Goal: Task Accomplishment & Management: Manage account settings

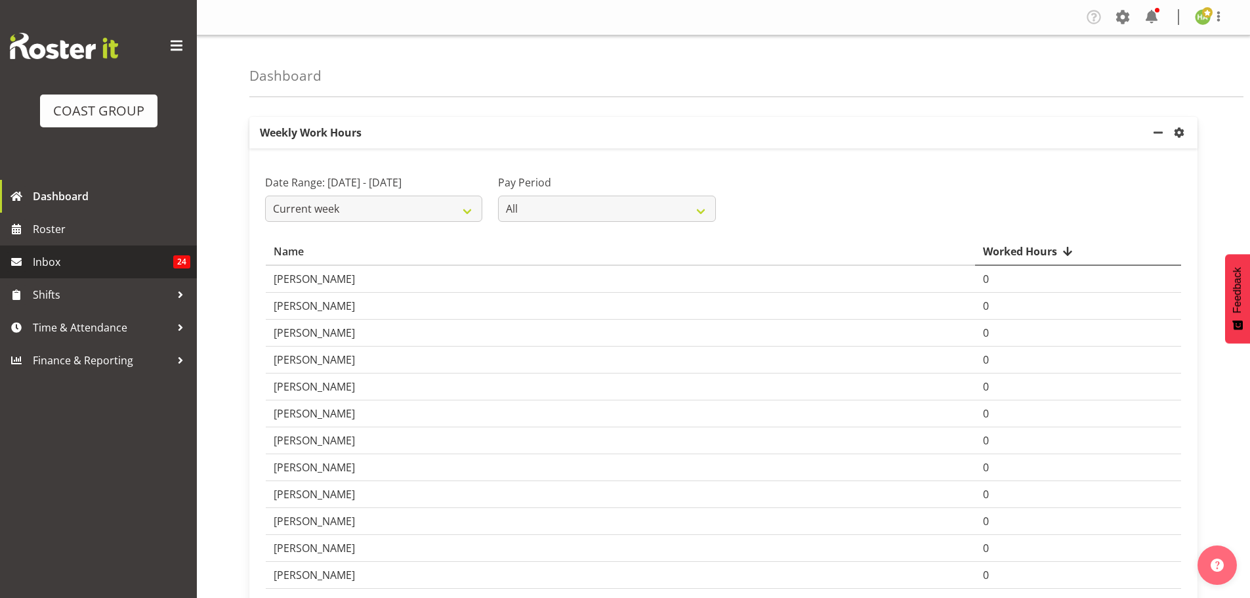
click at [121, 271] on span "Inbox" at bounding box center [103, 262] width 140 height 20
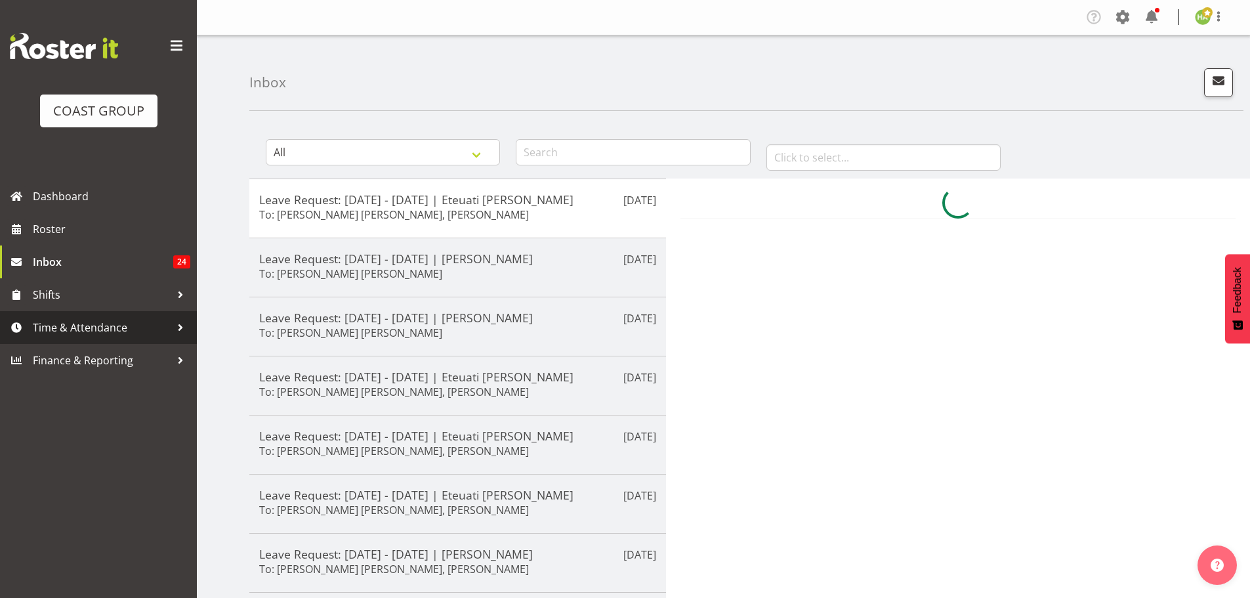
click at [94, 333] on span "Time & Attendance" at bounding box center [102, 328] width 138 height 20
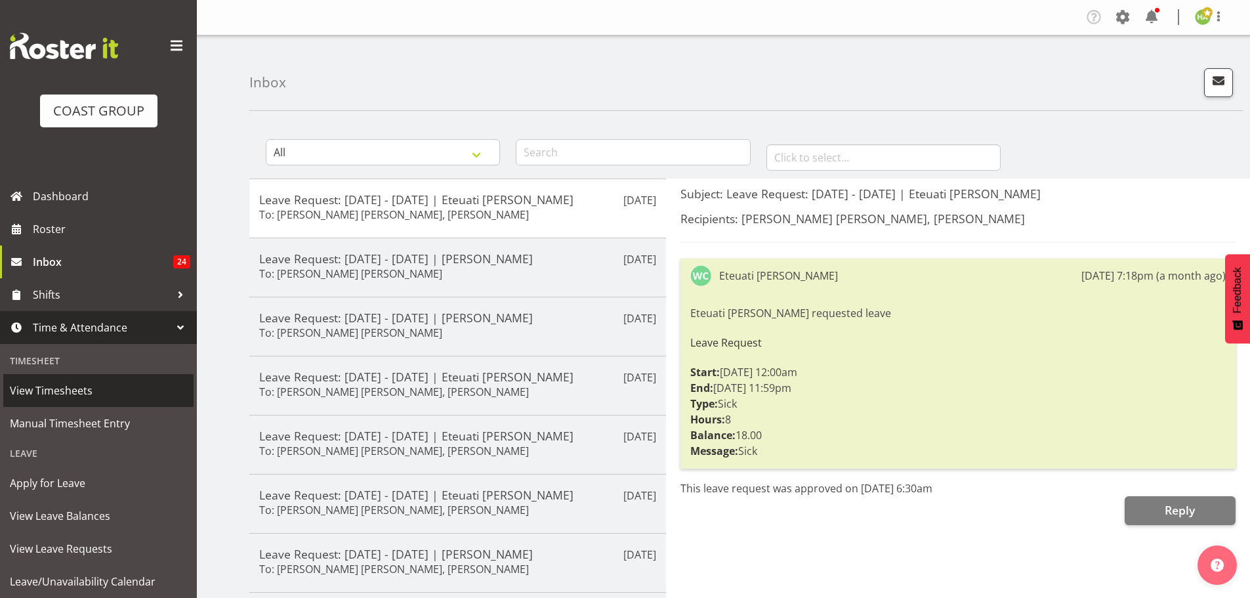
click at [94, 395] on span "View Timesheets" at bounding box center [98, 391] width 177 height 20
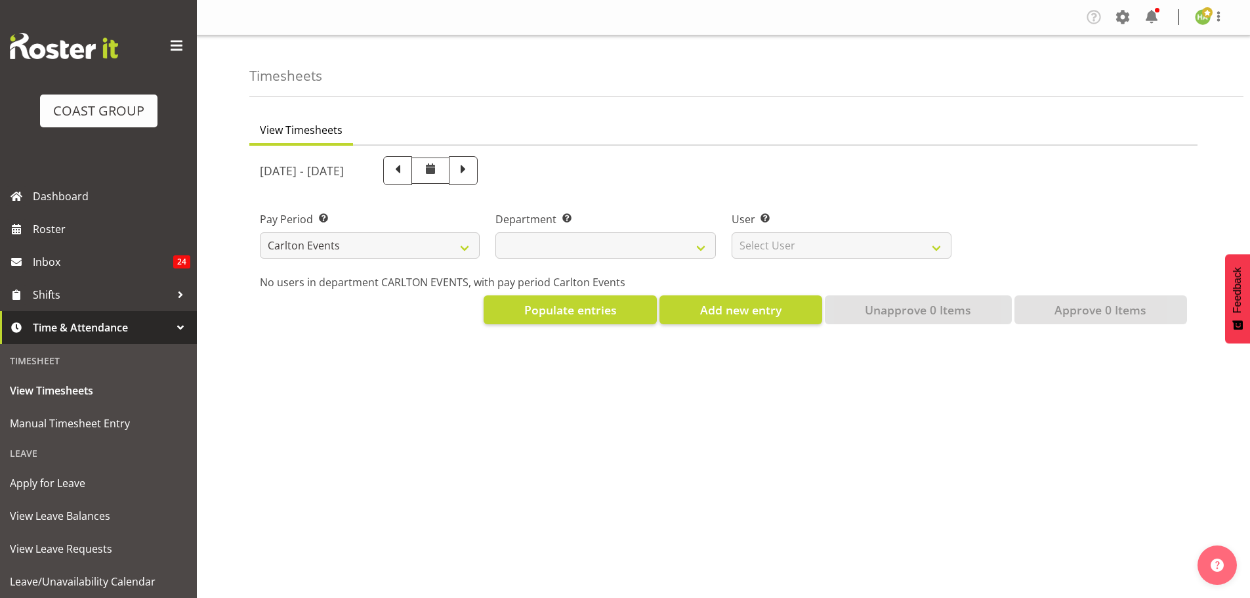
select select "115"
select select
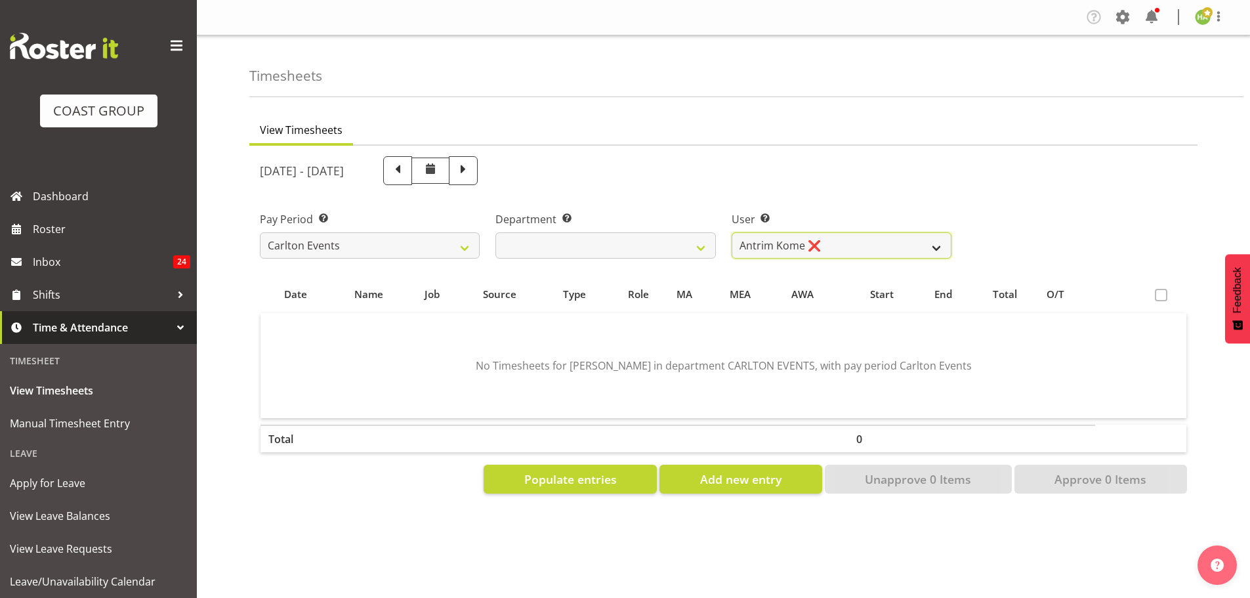
click at [898, 243] on select "Antrim Kome ❌ Collin Amani ❌ Dayton Iobu ❌ Eteuati Waddie Carlton ❌ Hendrix Ama…" at bounding box center [842, 245] width 220 height 26
click at [732, 232] on select "Antrim Kome ❌ Collin Amani ❌ Dayton Iobu ❌ Eteuati Waddie Carlton ❌ Hendrix Ama…" at bounding box center [842, 245] width 220 height 26
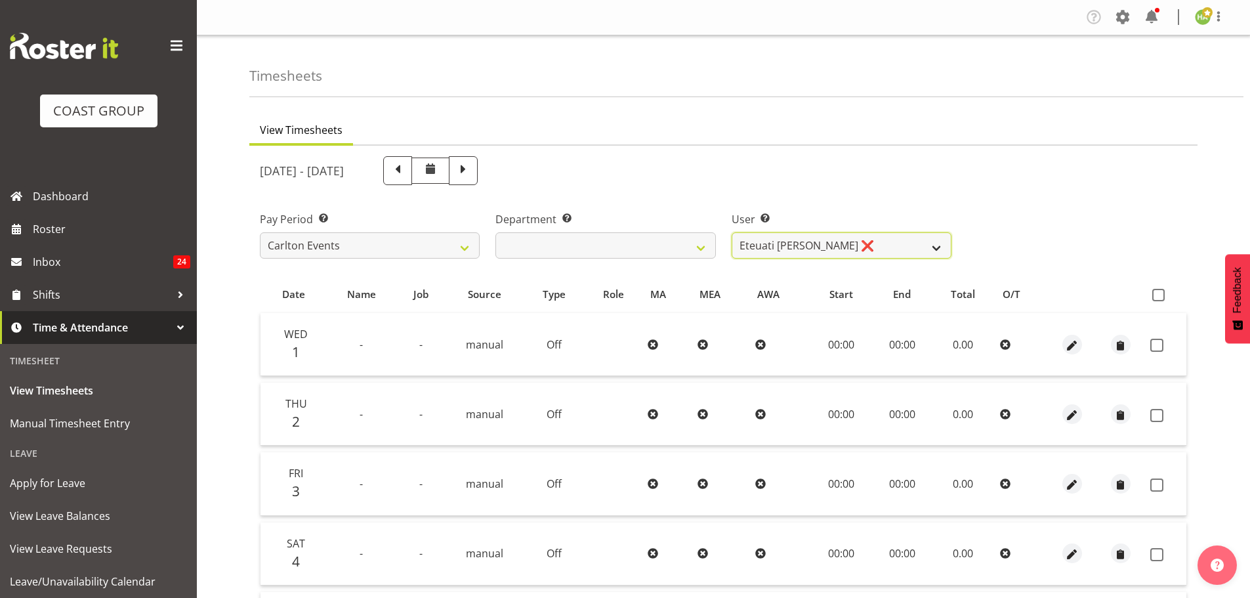
click at [860, 251] on select "Antrim Kome ❌ Collin Amani ❌ Dayton Iobu ❌ Eteuati Waddie Carlton ❌ Hendrix Ama…" at bounding box center [842, 245] width 220 height 26
select select "11419"
click at [732, 232] on select "Antrim Kome ❌ Collin Amani ❌ Dayton Iobu ❌ Eteuati Waddie Carlton ❌ Hendrix Ama…" at bounding box center [842, 245] width 220 height 26
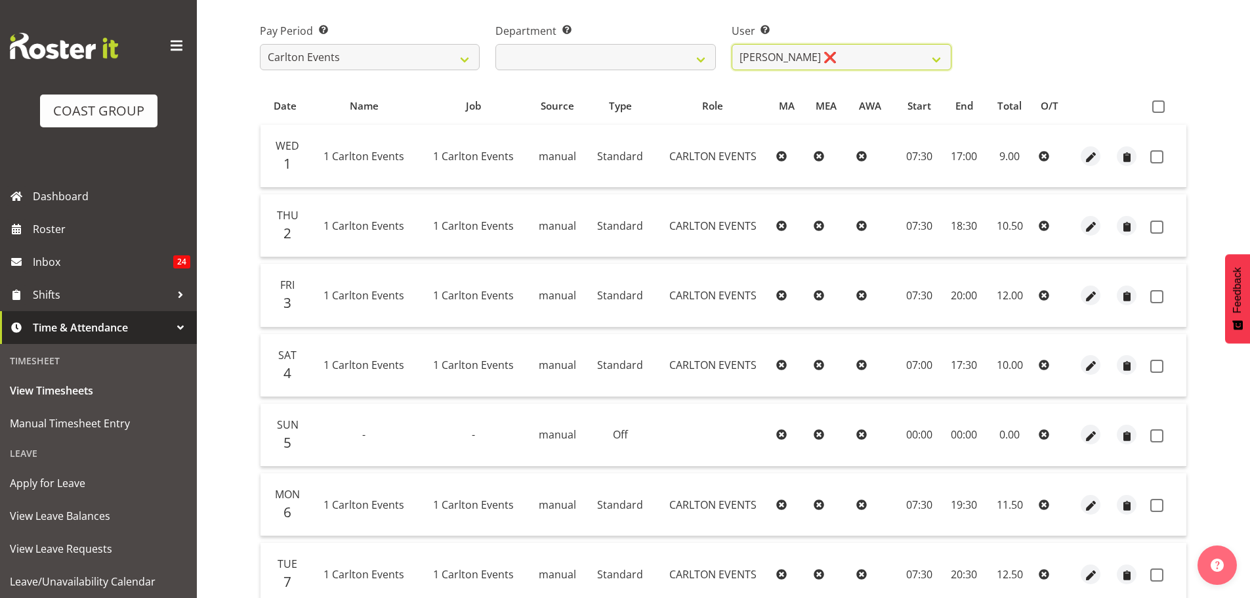
scroll to position [170, 0]
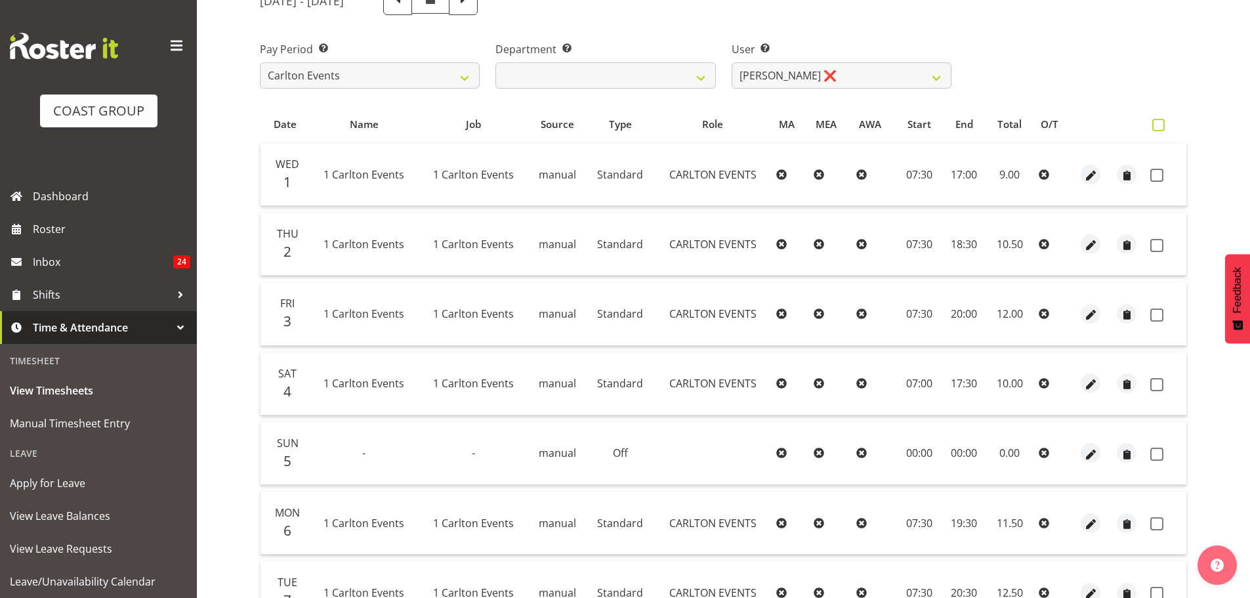
click at [1165, 125] on span at bounding box center [1158, 125] width 12 height 12
click at [1161, 125] on input "checkbox" at bounding box center [1156, 125] width 9 height 9
checkbox input "true"
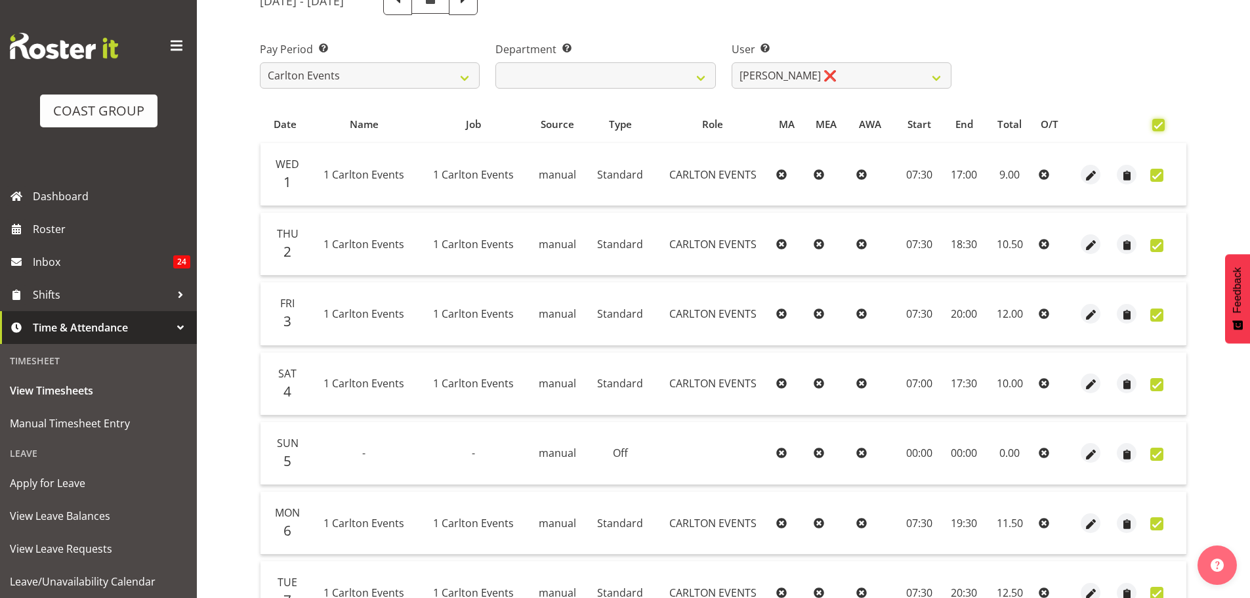
checkbox input "true"
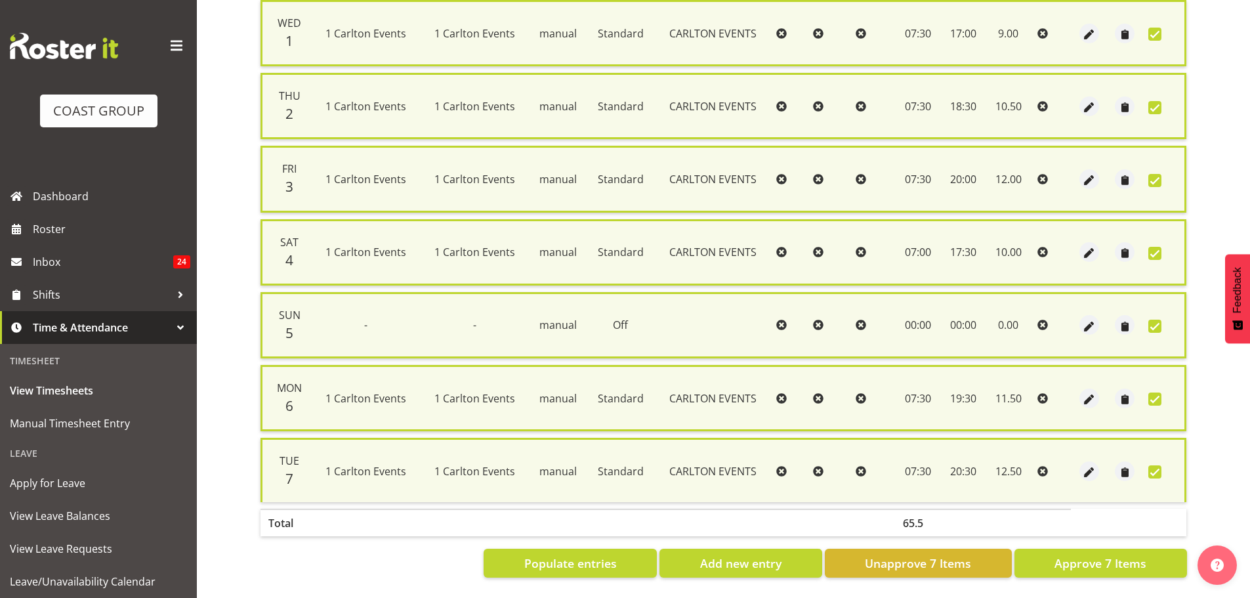
scroll to position [323, 0]
click at [1100, 562] on span "Approve 7 Items" at bounding box center [1101, 563] width 92 height 17
checkbox input "false"
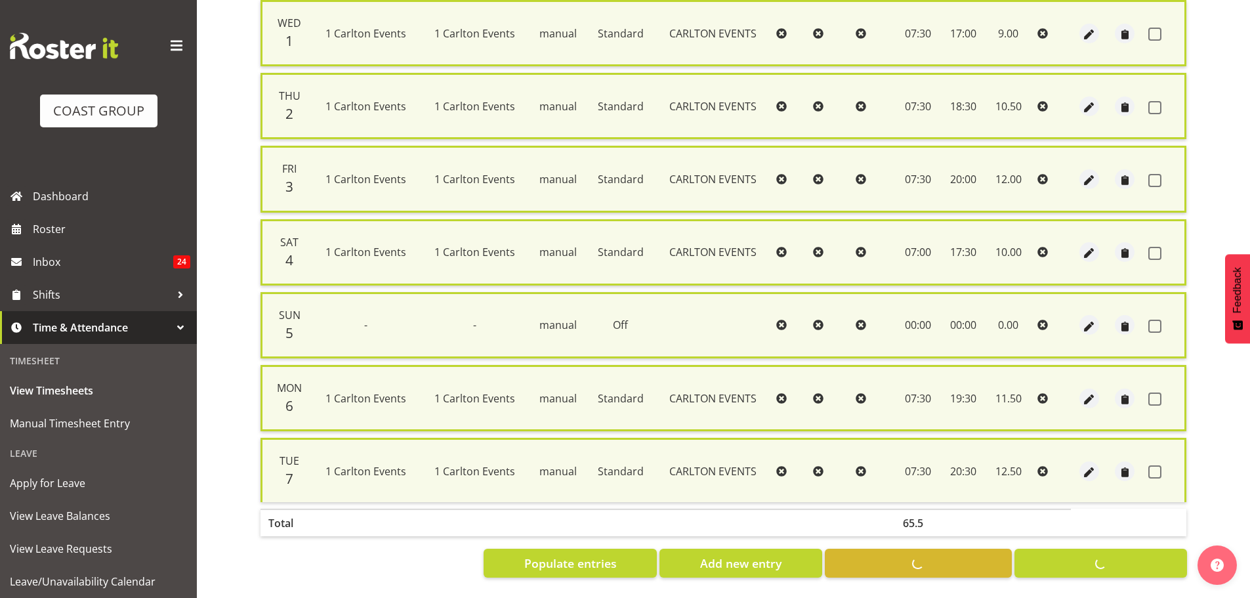
checkbox input "false"
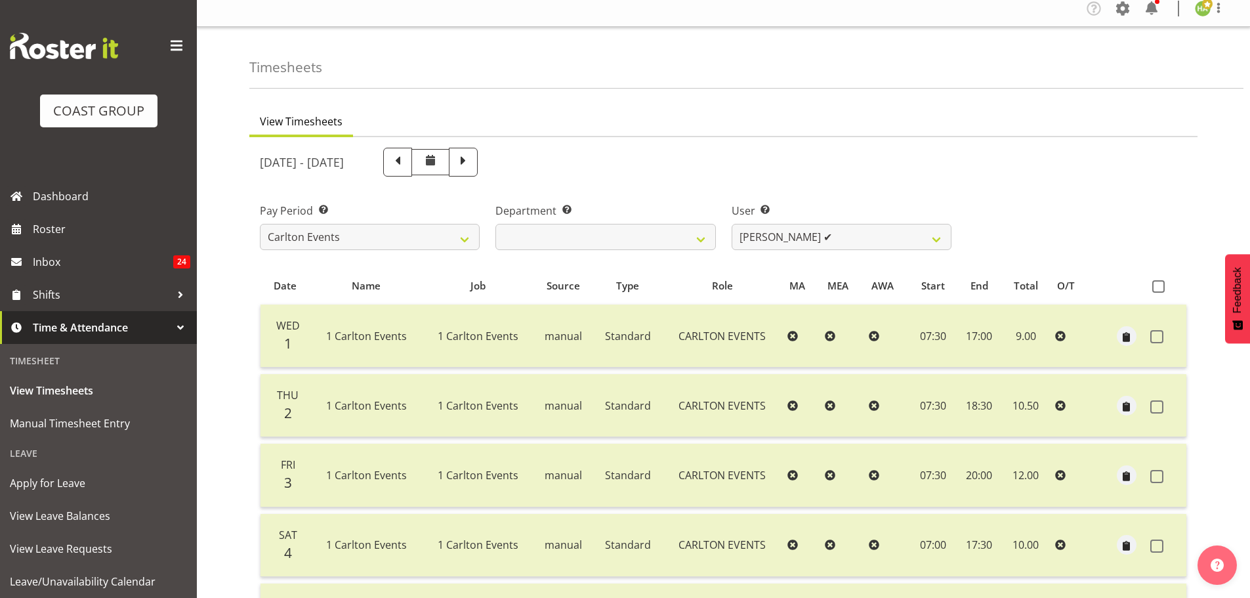
scroll to position [0, 0]
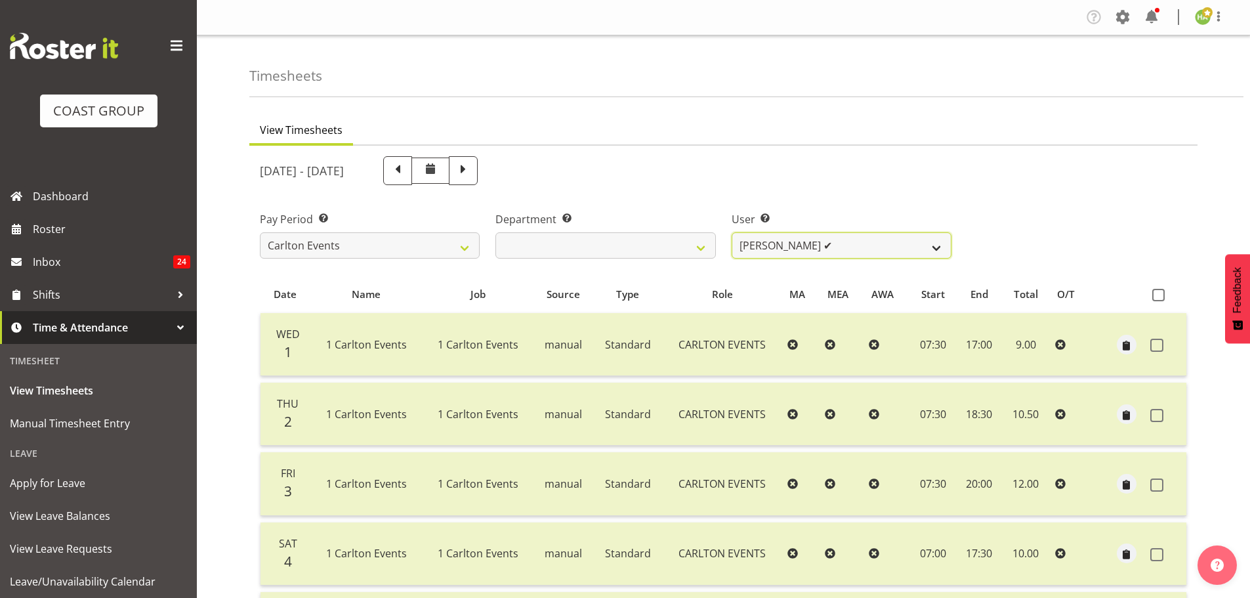
click at [787, 245] on select "Antrim Kome ❌ Collin Amani ❌ Dayton Iobu ❌ Eteuati Waddie Carlton ❌ Hendrix Ama…" at bounding box center [842, 245] width 220 height 26
select select "11289"
click at [732, 232] on select "Antrim Kome ❌ Collin Amani ❌ Dayton Iobu ❌ Eteuati Waddie Carlton ❌ Hendrix Ama…" at bounding box center [842, 245] width 220 height 26
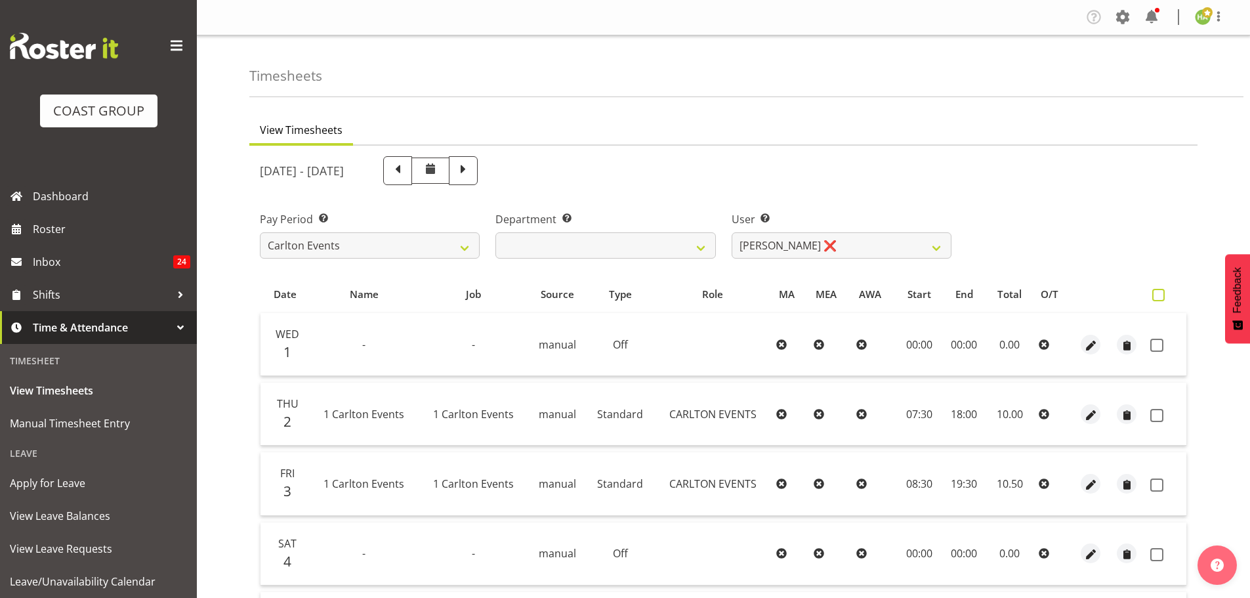
click at [1155, 297] on span at bounding box center [1158, 295] width 12 height 12
click at [1155, 297] on input "checkbox" at bounding box center [1156, 295] width 9 height 9
checkbox input "true"
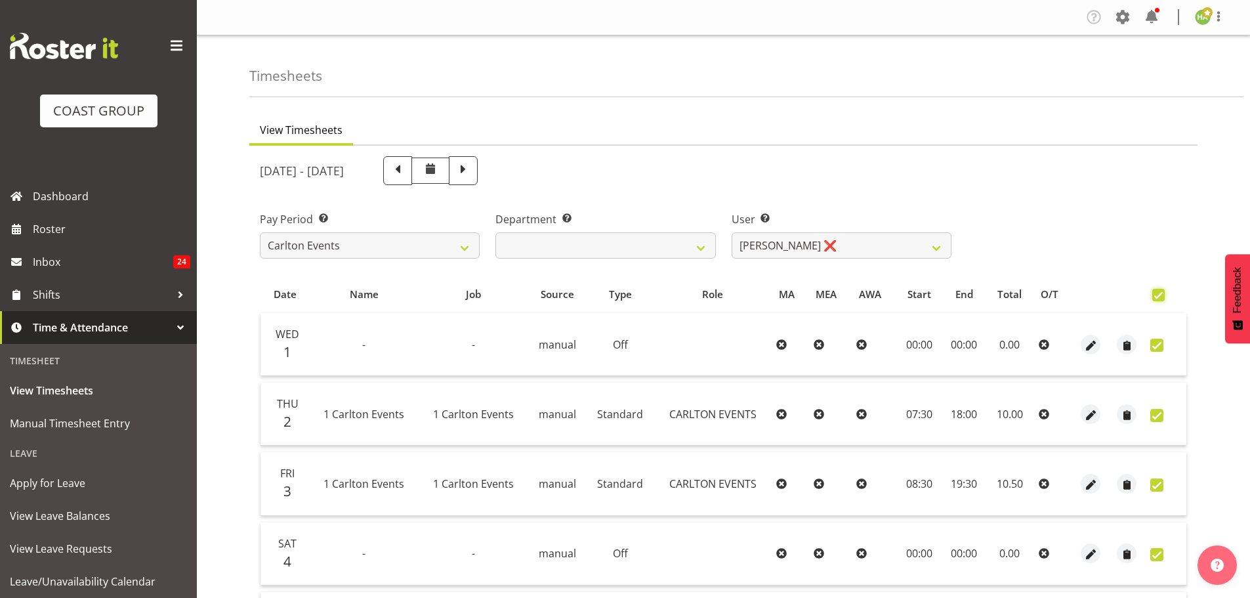
checkbox input "true"
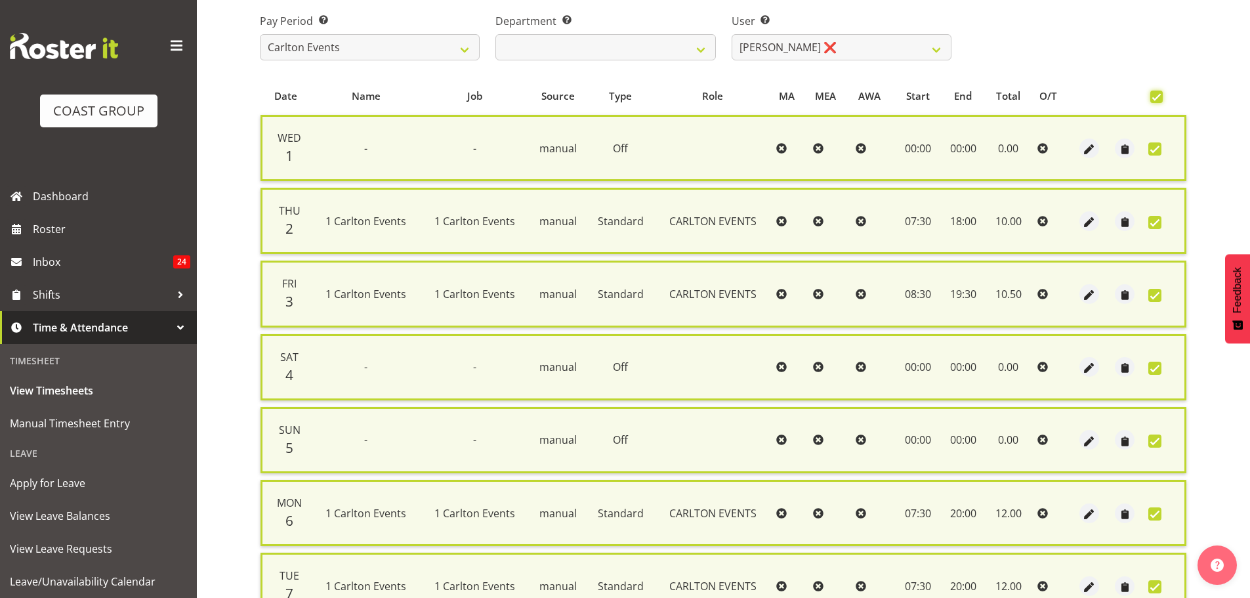
scroll to position [323, 0]
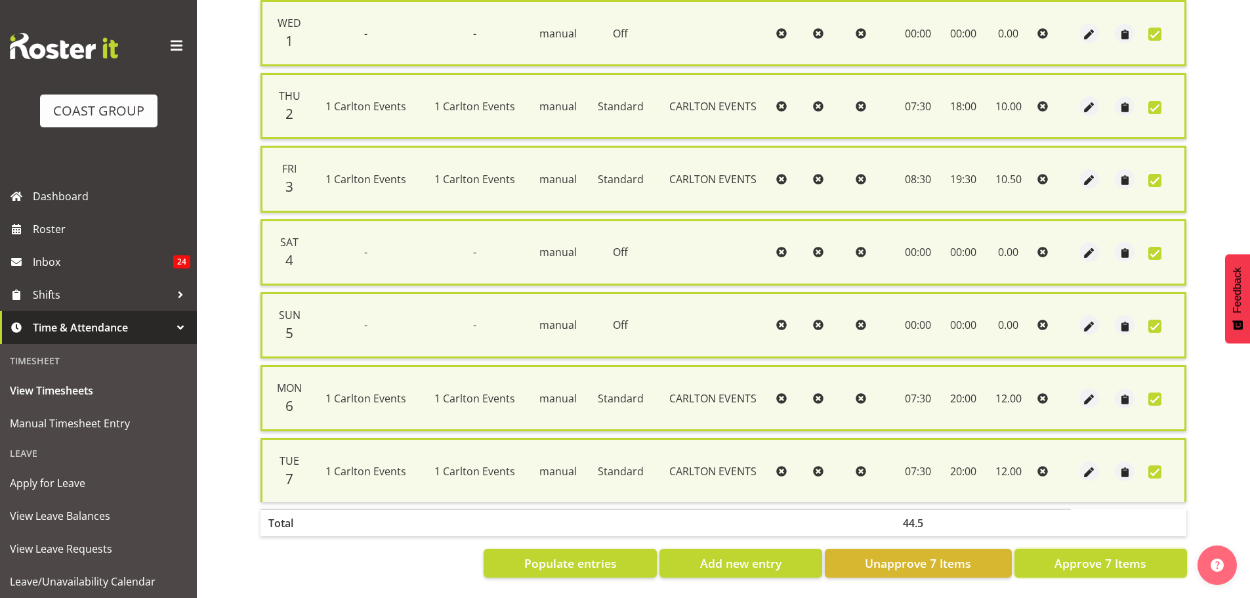
click at [1075, 549] on button "Approve 7 Items" at bounding box center [1101, 563] width 173 height 29
checkbox input "false"
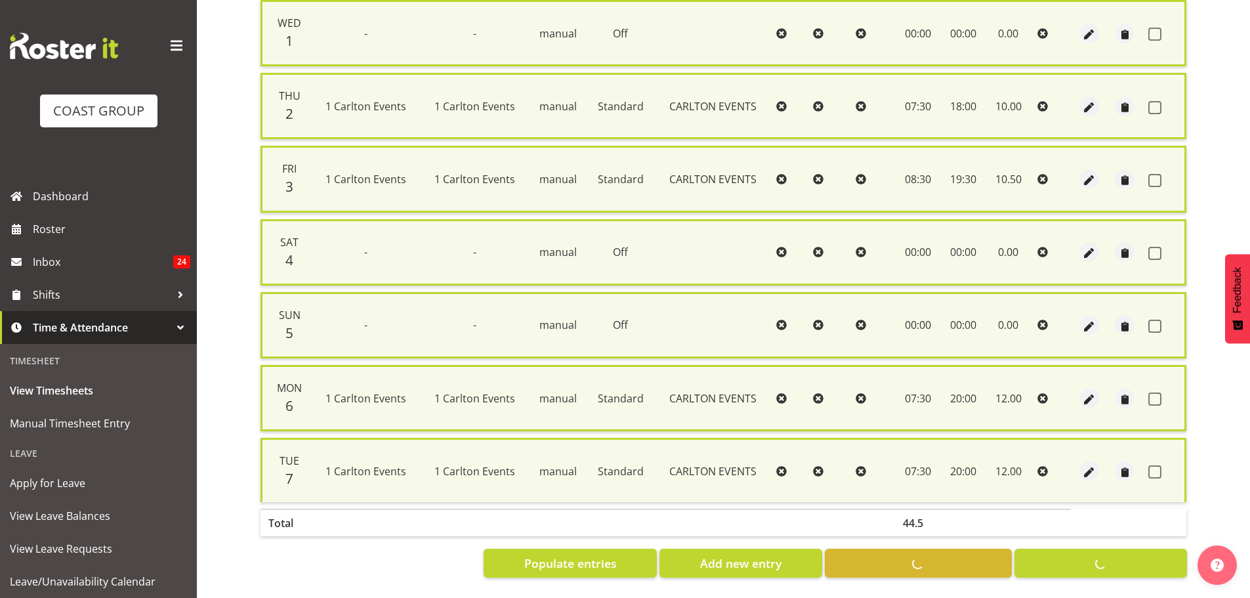
checkbox input "false"
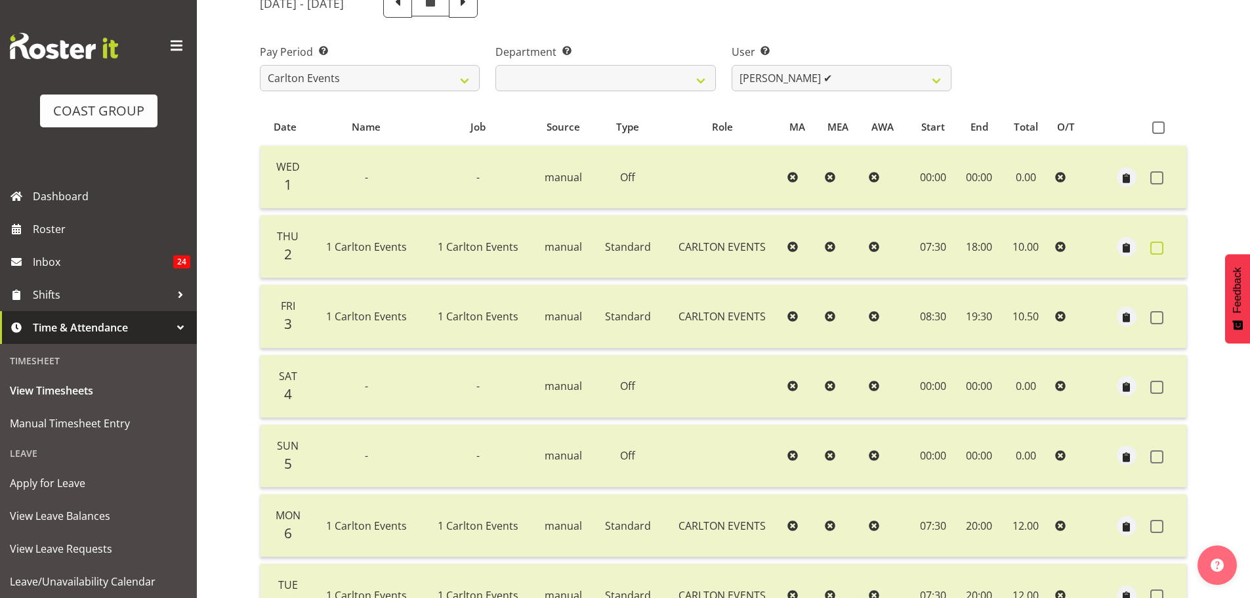
scroll to position [0, 0]
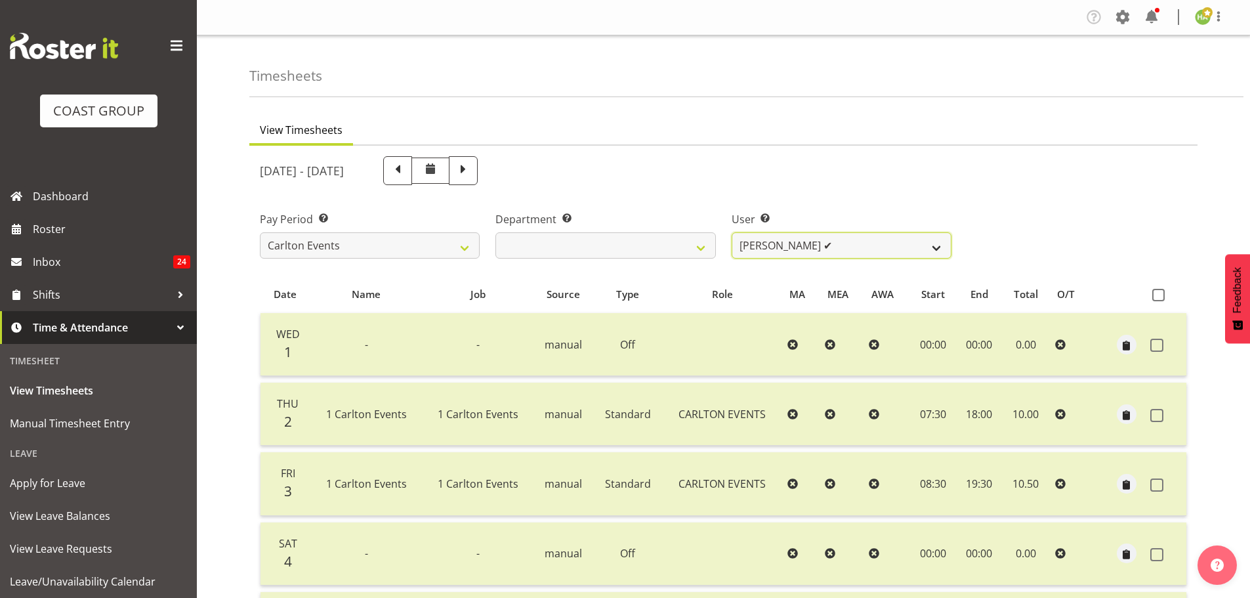
click at [830, 245] on select "Antrim Kome ❌ [PERSON_NAME] ❌ Dayton Iobu ❌ Eteuati [PERSON_NAME] ❌ [PERSON_NAM…" at bounding box center [842, 245] width 220 height 26
select select "11290"
click at [732, 232] on select "Antrim Kome ❌ [PERSON_NAME] ❌ Dayton Iobu ❌ Eteuati [PERSON_NAME] ❌ [PERSON_NAM…" at bounding box center [842, 245] width 220 height 26
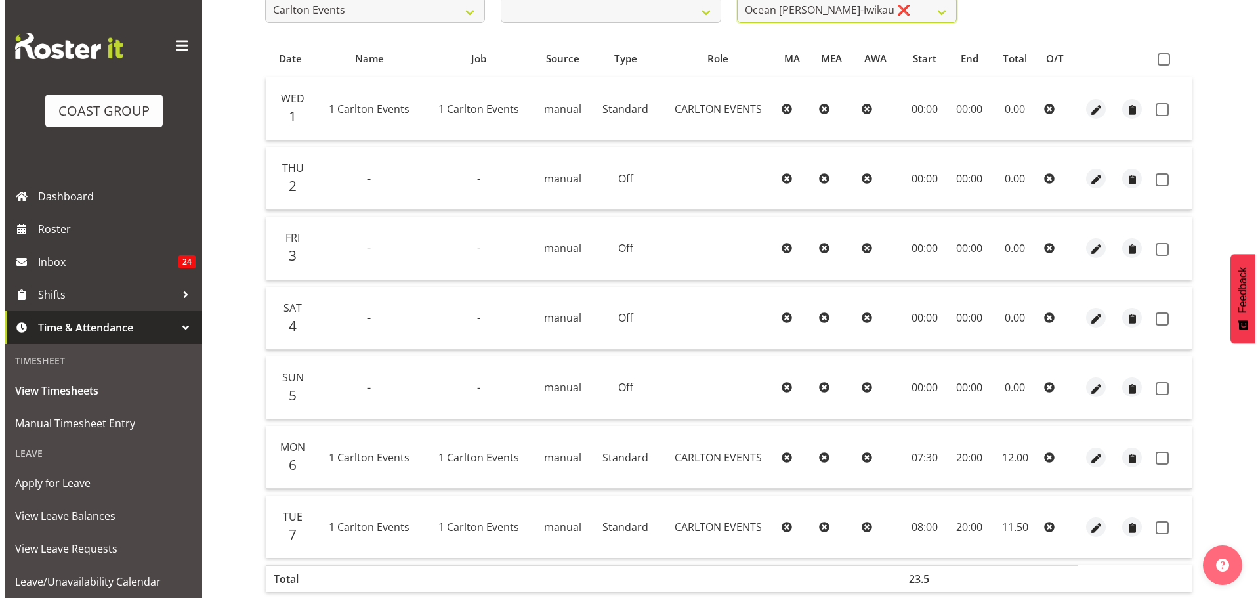
scroll to position [170, 0]
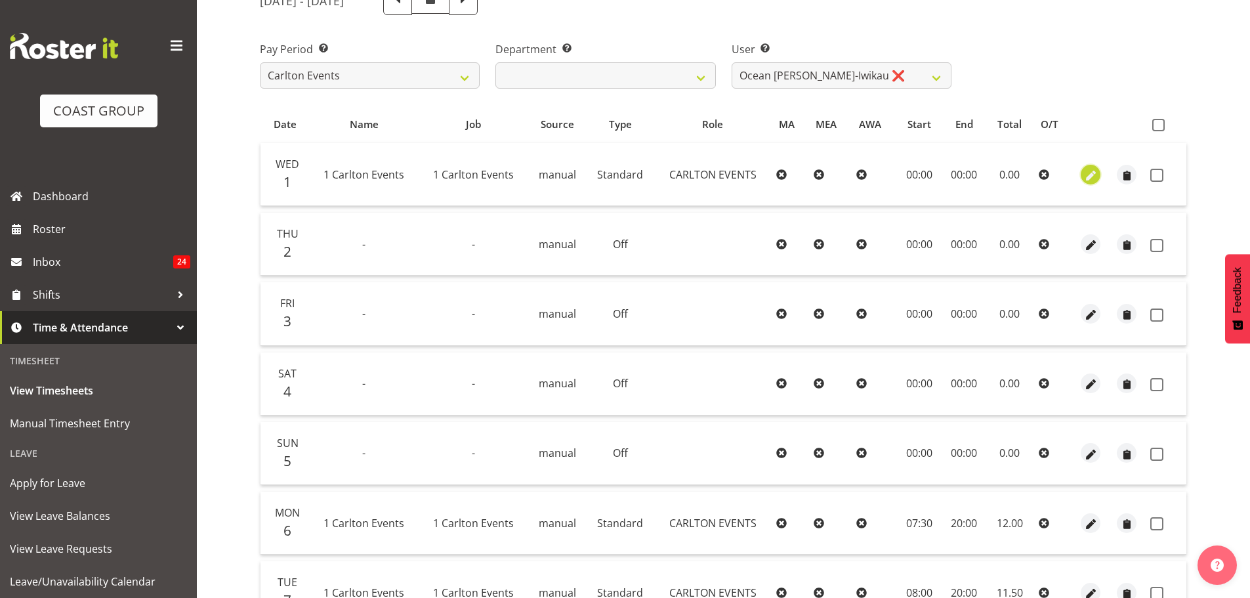
click at [1086, 177] on span "button" at bounding box center [1091, 175] width 15 height 15
select select "Standard"
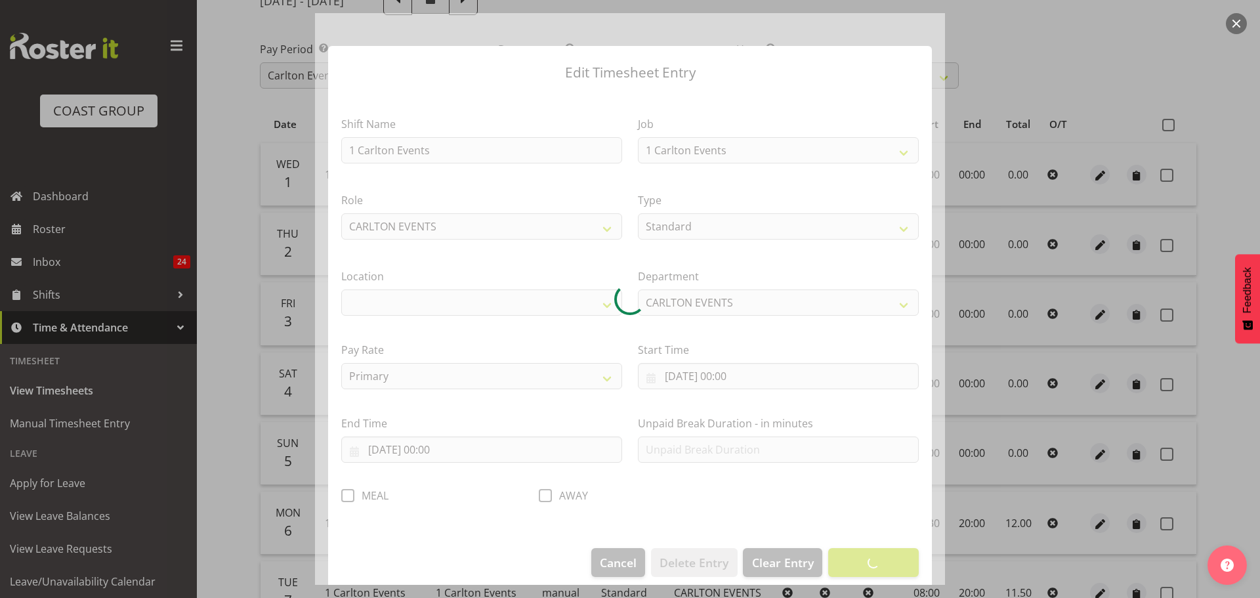
select select
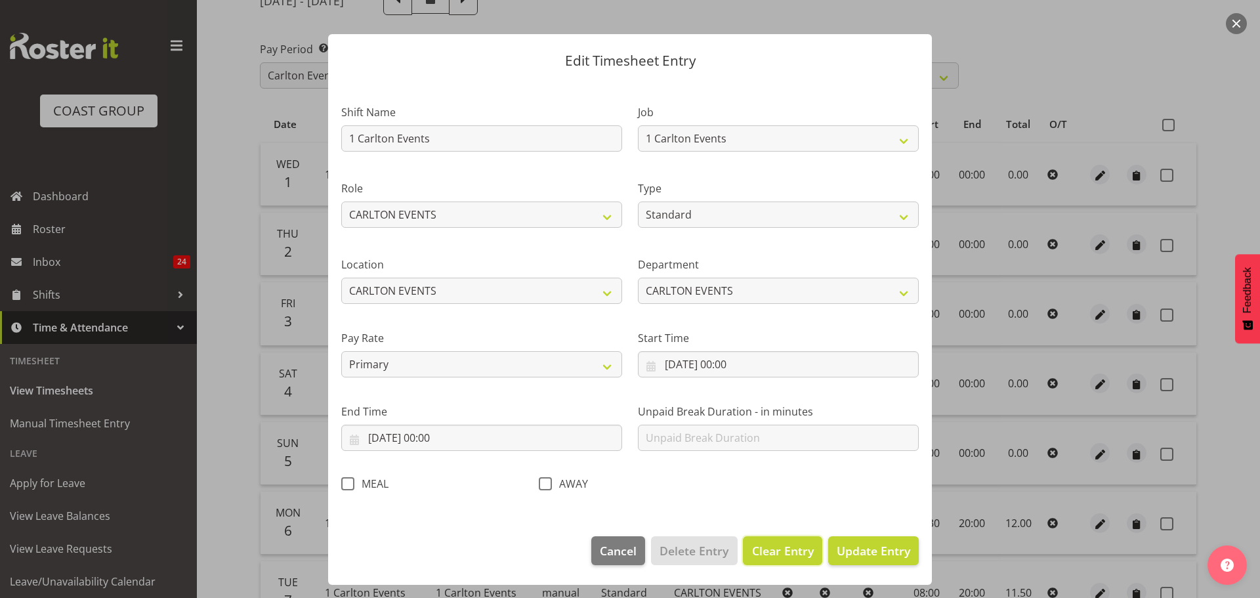
click at [785, 553] on span "Clear Entry" at bounding box center [783, 550] width 62 height 17
select select "Off"
type input "0"
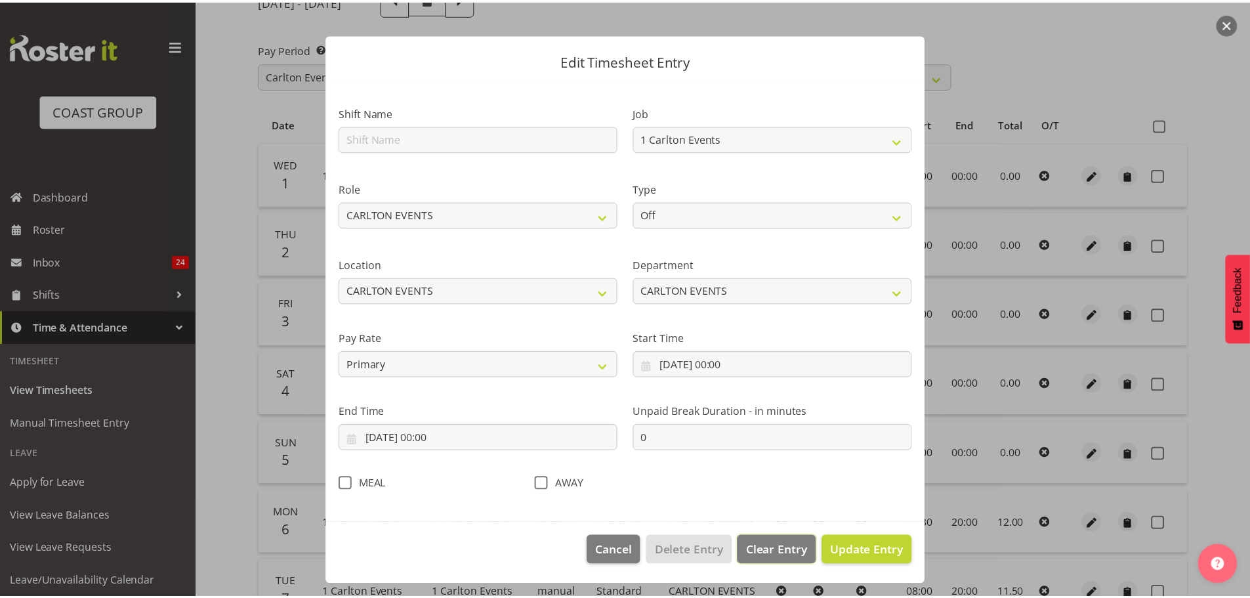
scroll to position [0, 0]
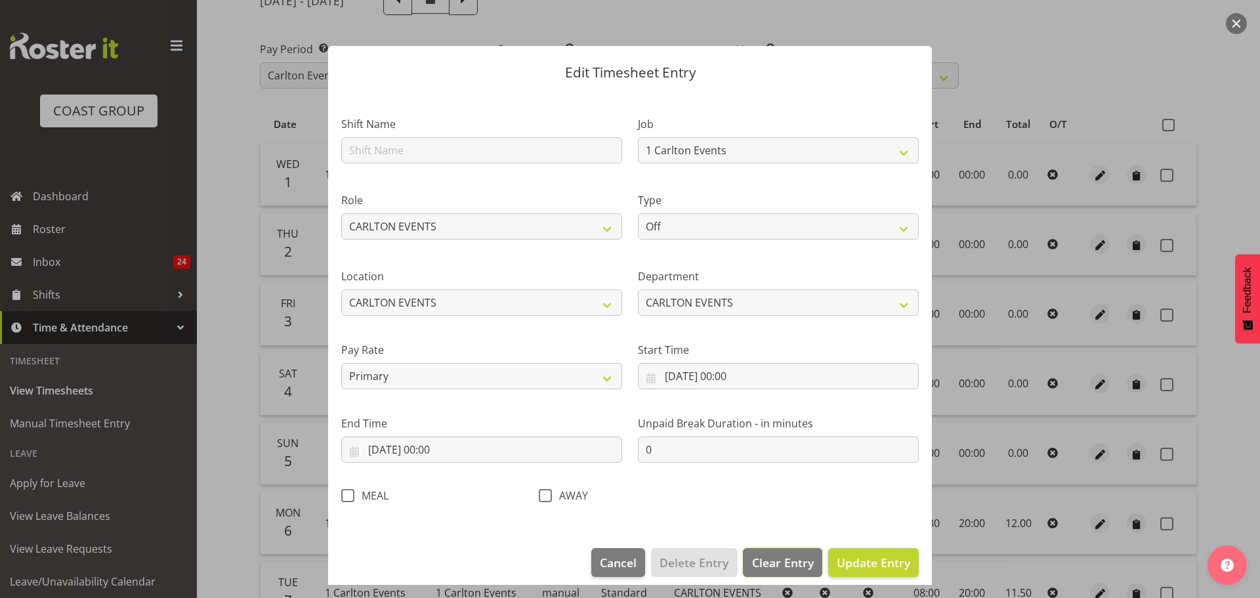
select select
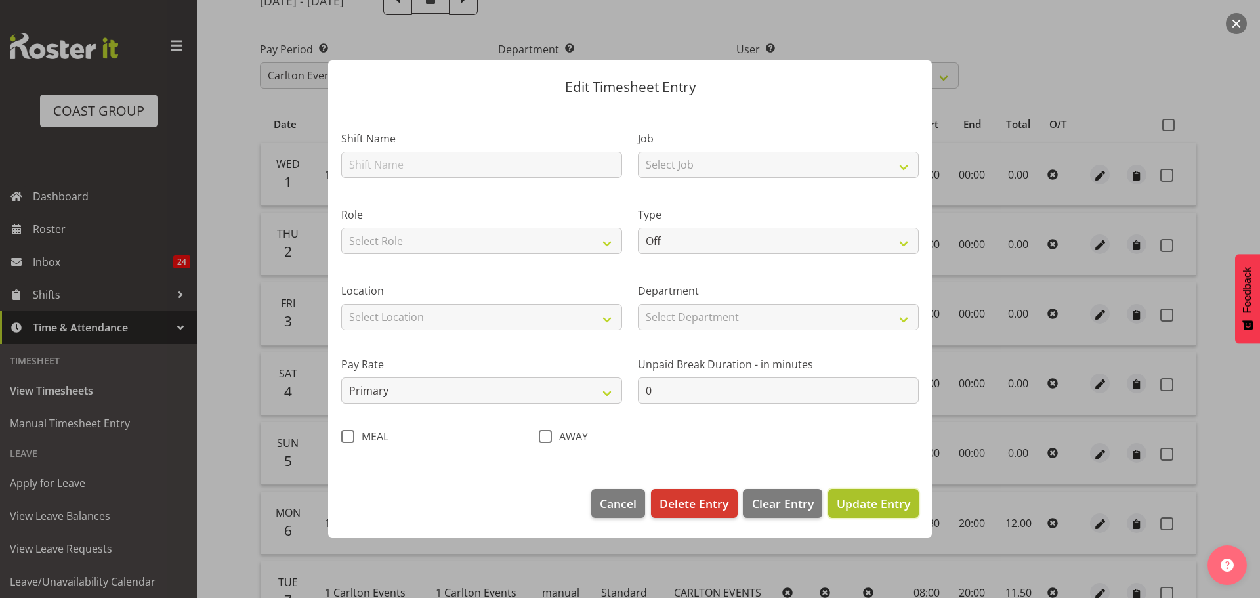
click at [869, 499] on span "Update Entry" at bounding box center [874, 504] width 74 height 16
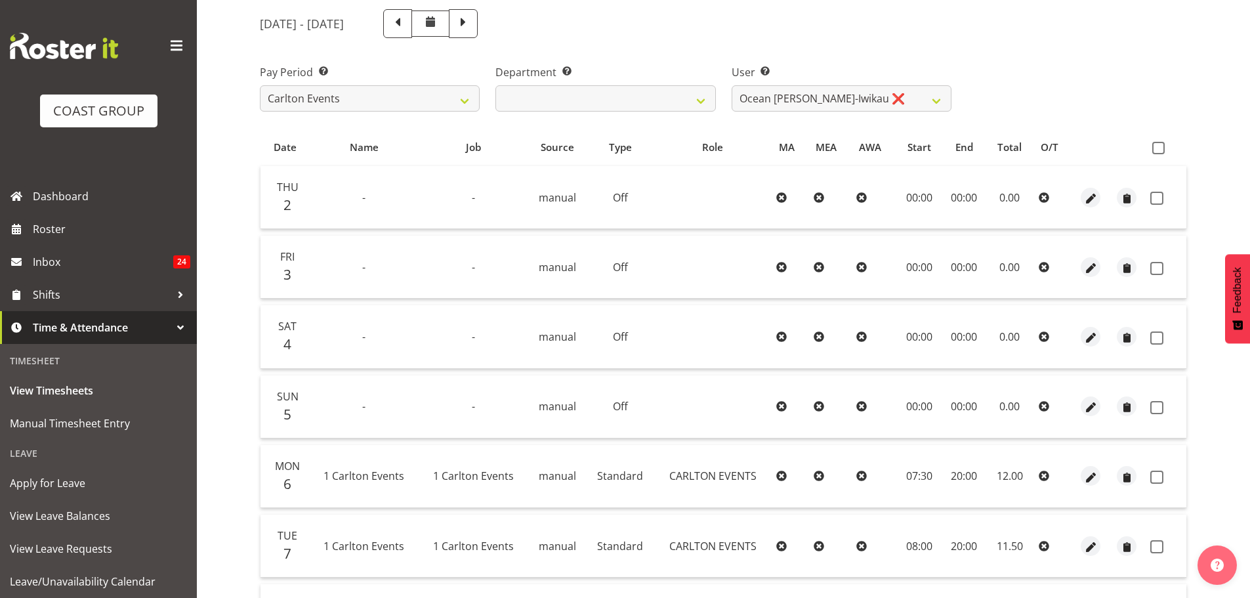
scroll to position [236, 0]
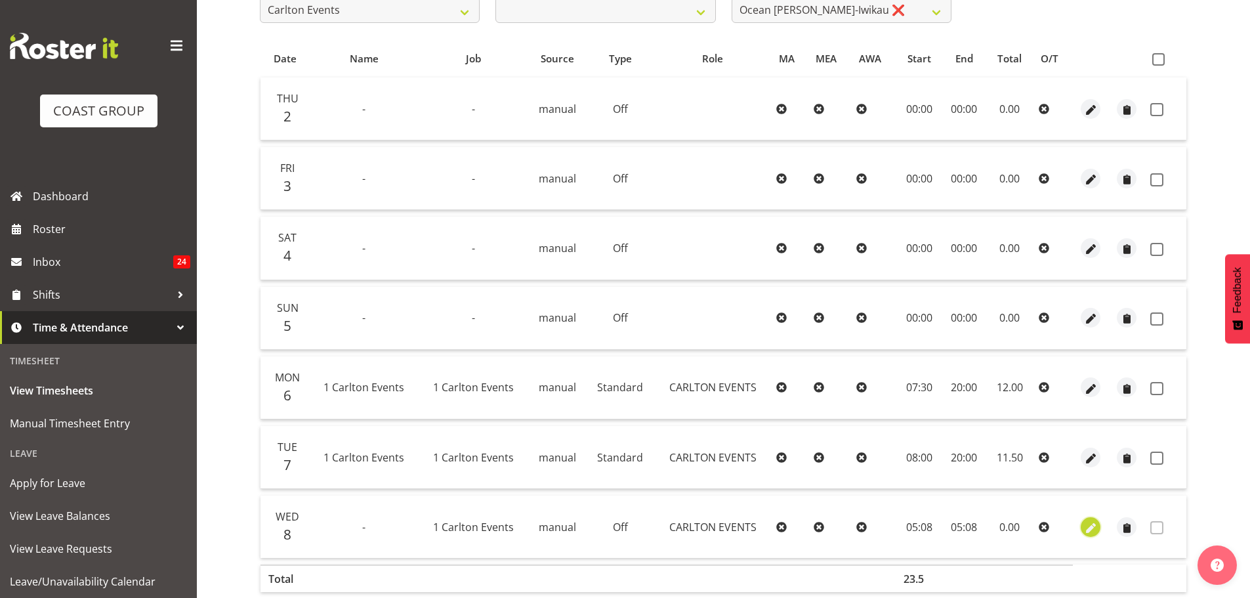
click at [1091, 534] on span "button" at bounding box center [1091, 527] width 15 height 15
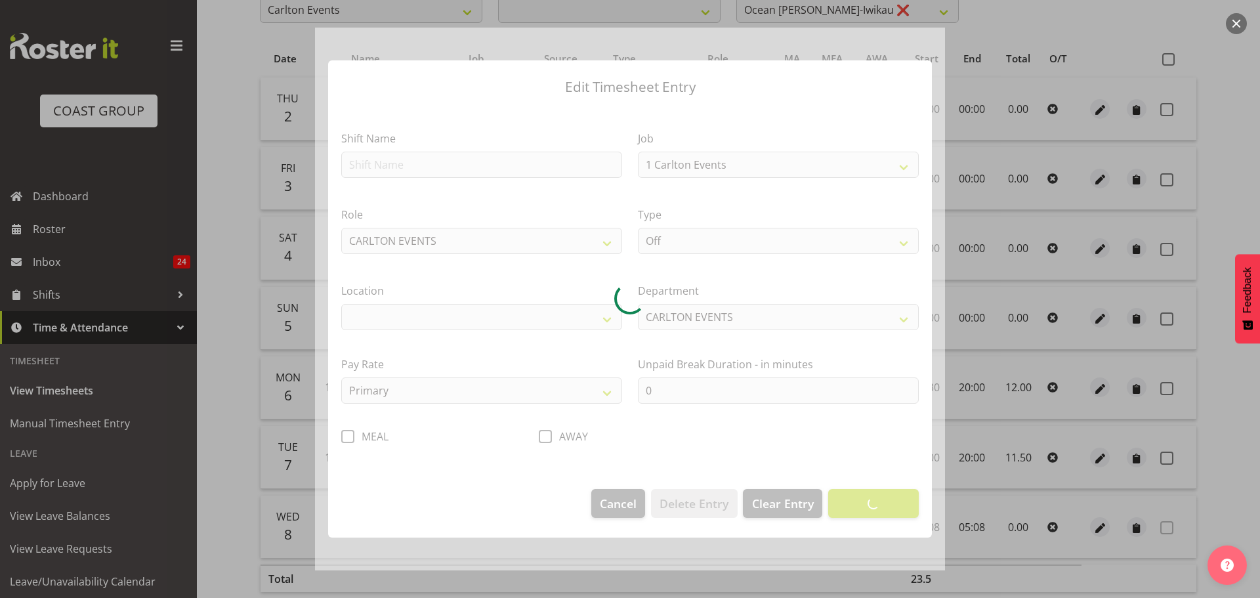
select select
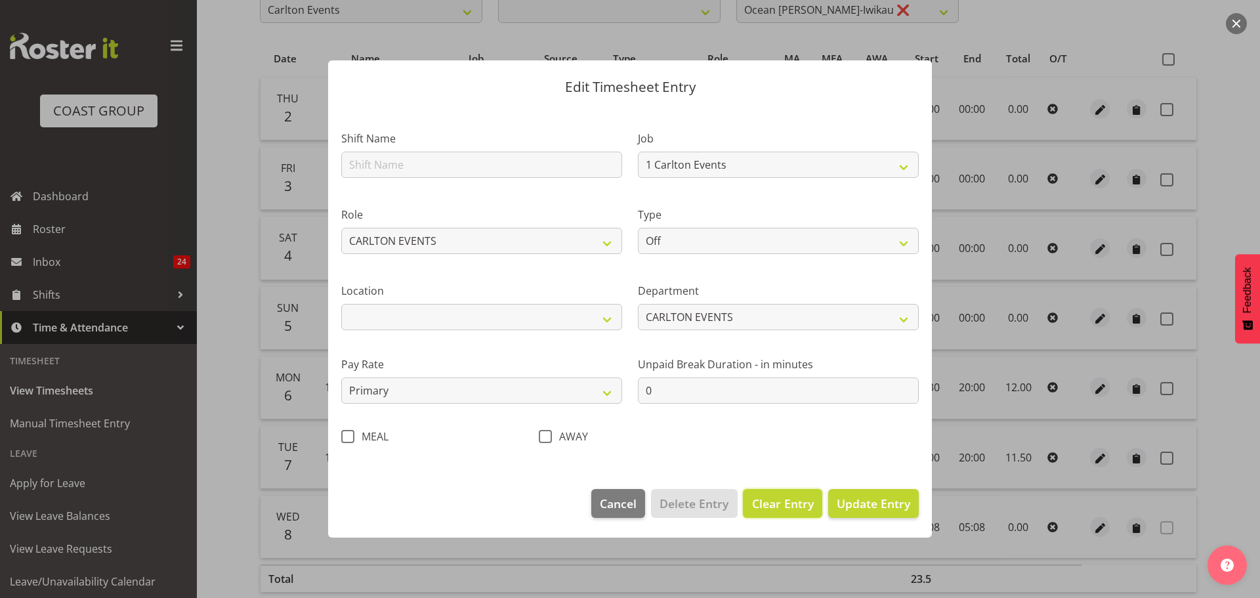
click at [796, 507] on span "Clear Entry" at bounding box center [783, 503] width 62 height 17
select select
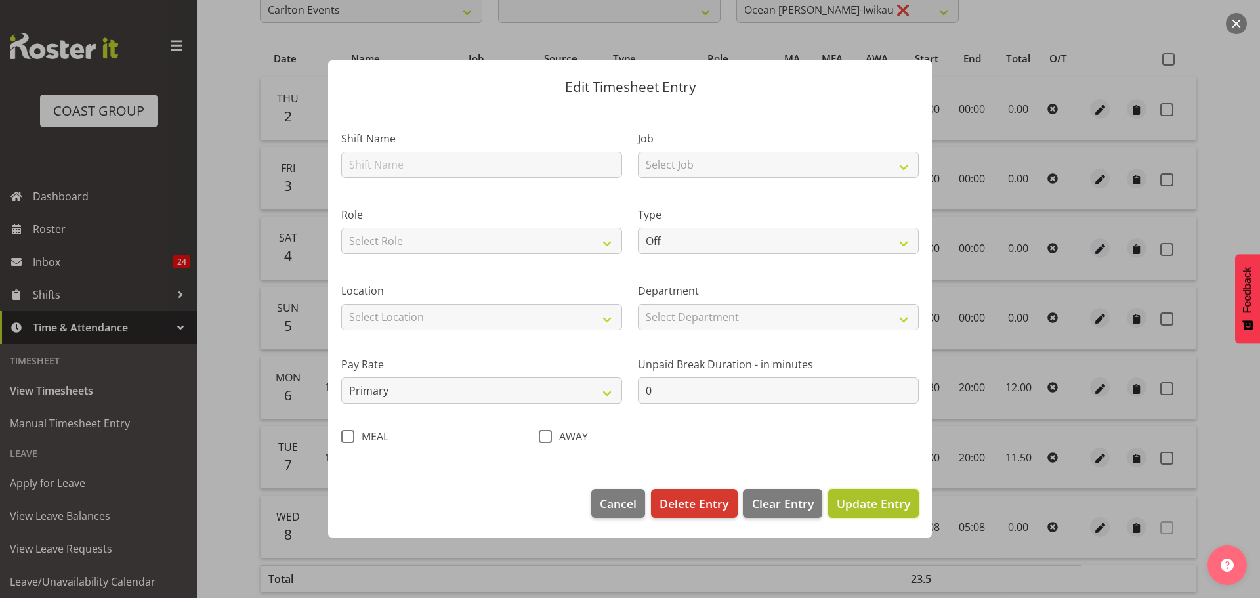
click at [870, 512] on span "Update Entry" at bounding box center [874, 503] width 74 height 17
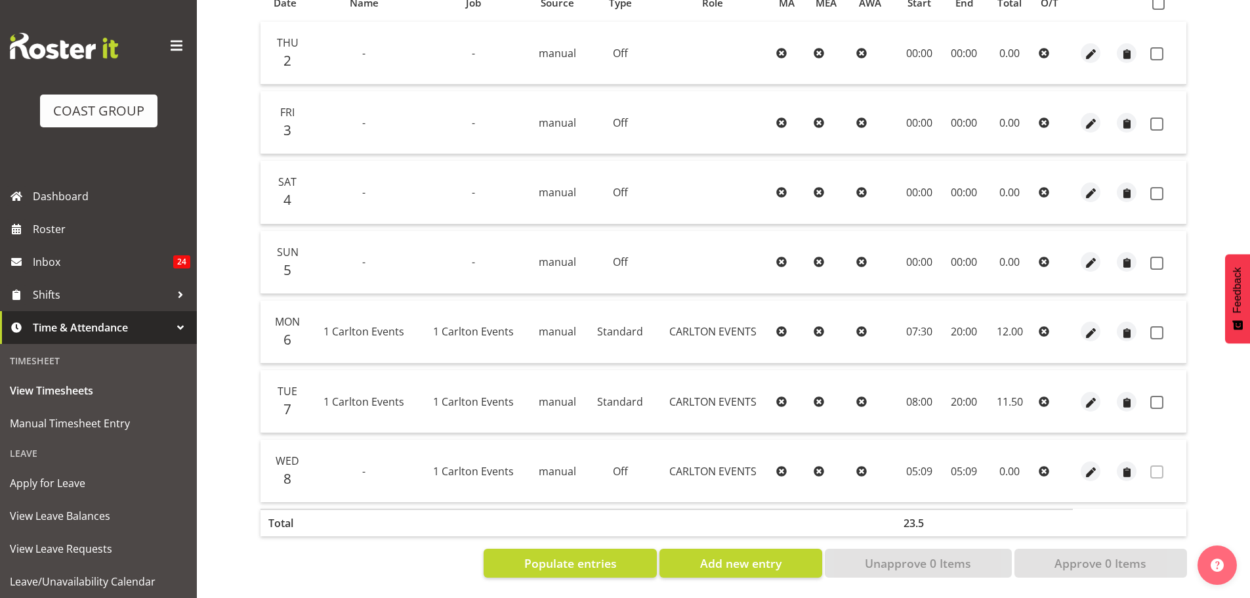
scroll to position [301, 0]
click at [564, 555] on span "Populate entries" at bounding box center [570, 563] width 93 height 17
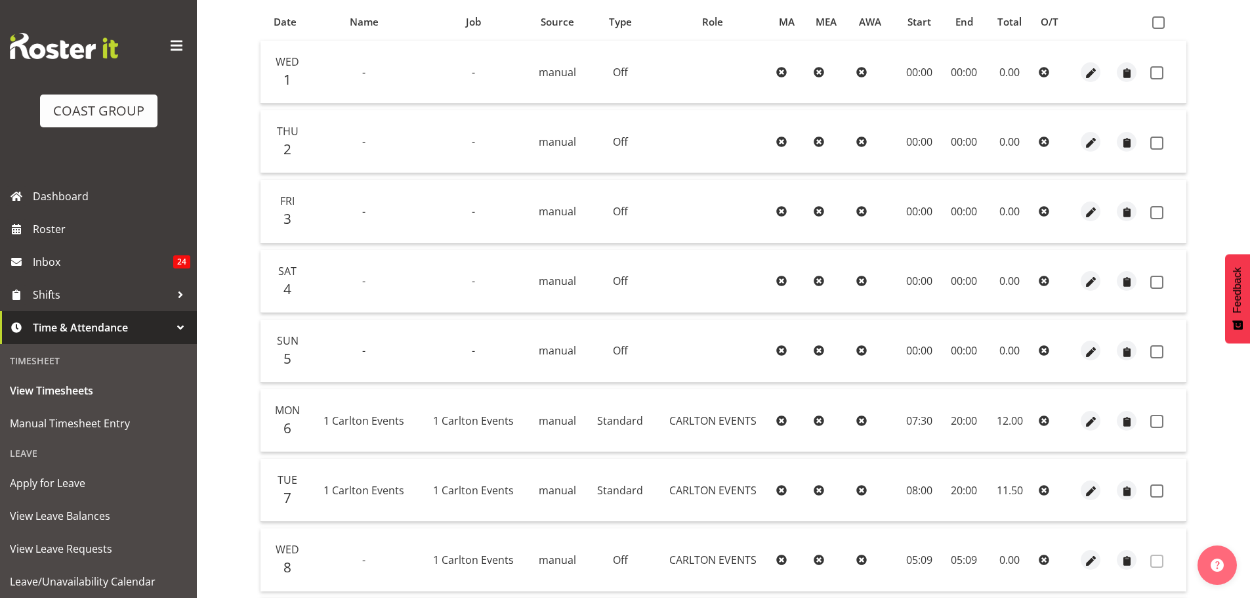
scroll to position [328, 0]
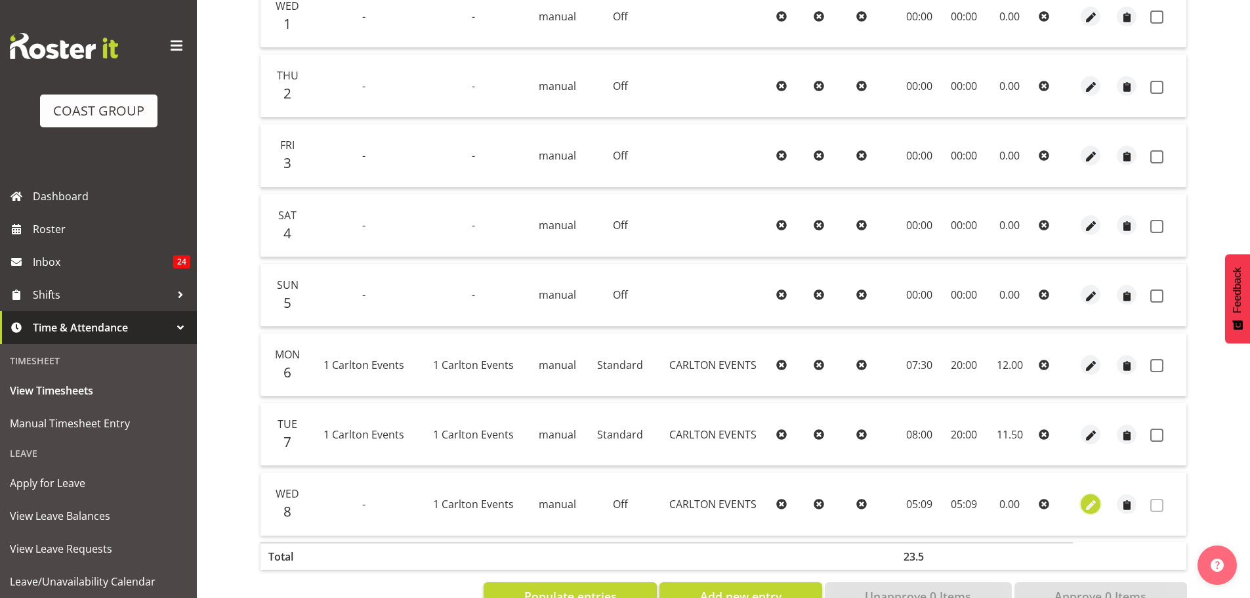
click at [1090, 506] on span "button" at bounding box center [1091, 504] width 15 height 15
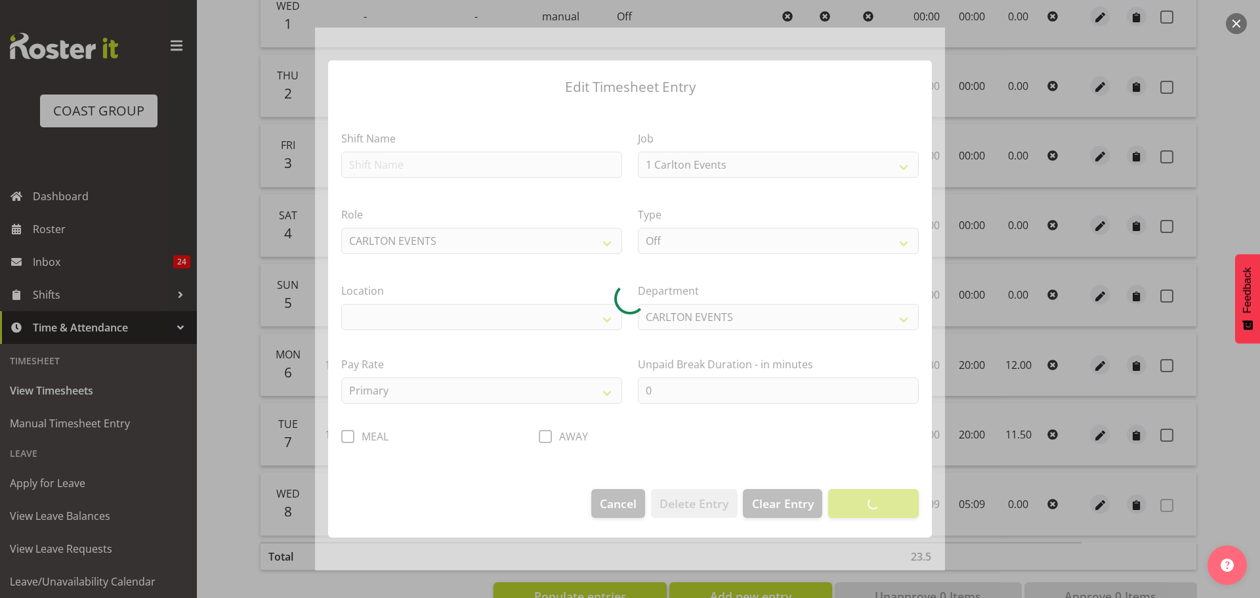
select select
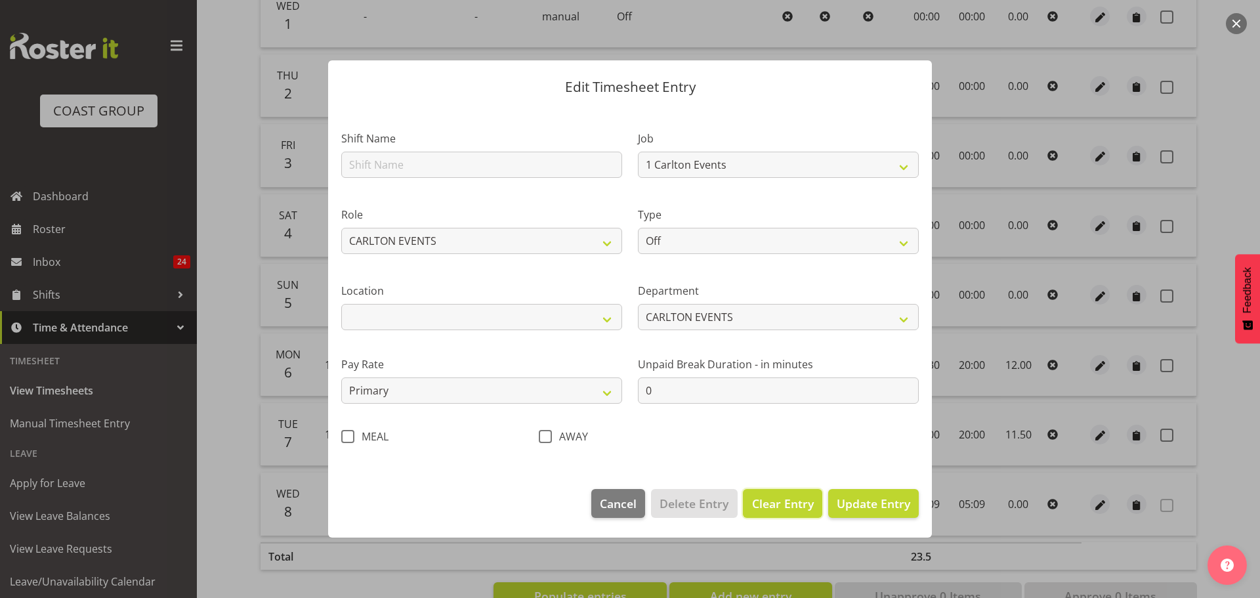
click at [790, 507] on span "Clear Entry" at bounding box center [783, 503] width 62 height 17
select select
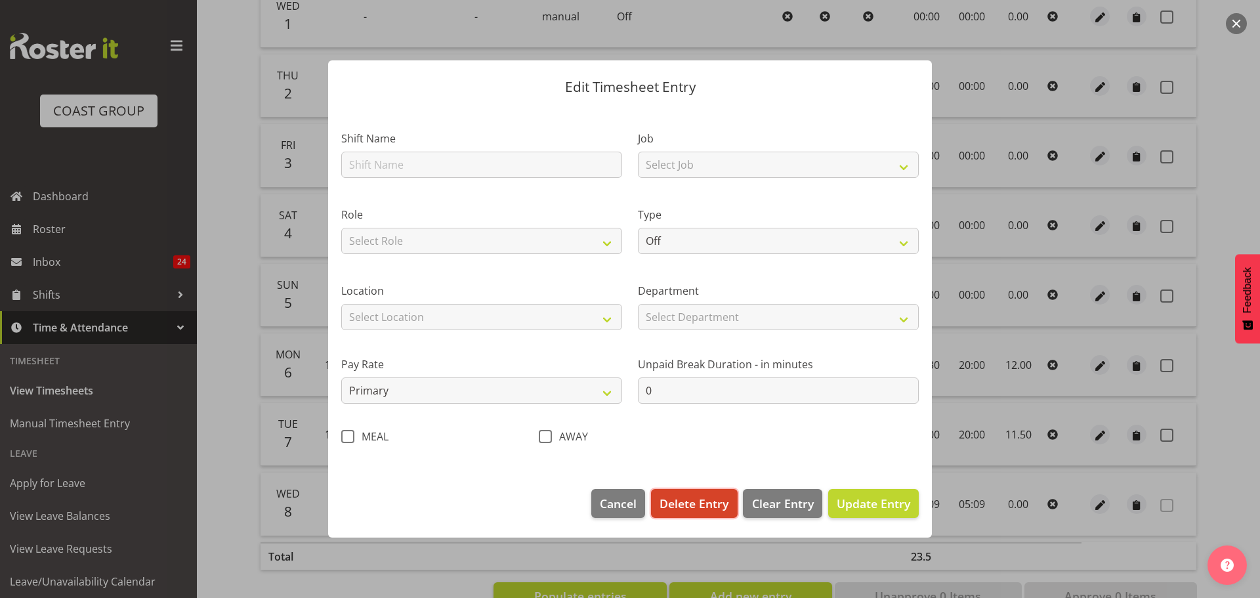
click at [702, 507] on span "Delete Entry" at bounding box center [694, 503] width 69 height 17
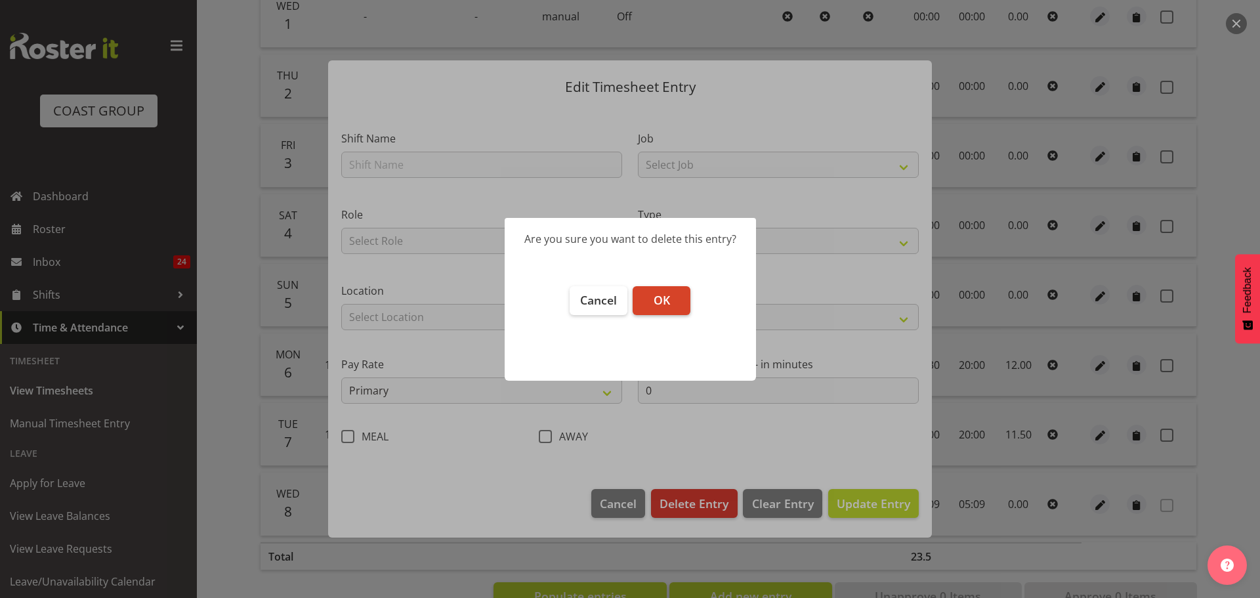
click at [678, 309] on button "OK" at bounding box center [662, 300] width 58 height 29
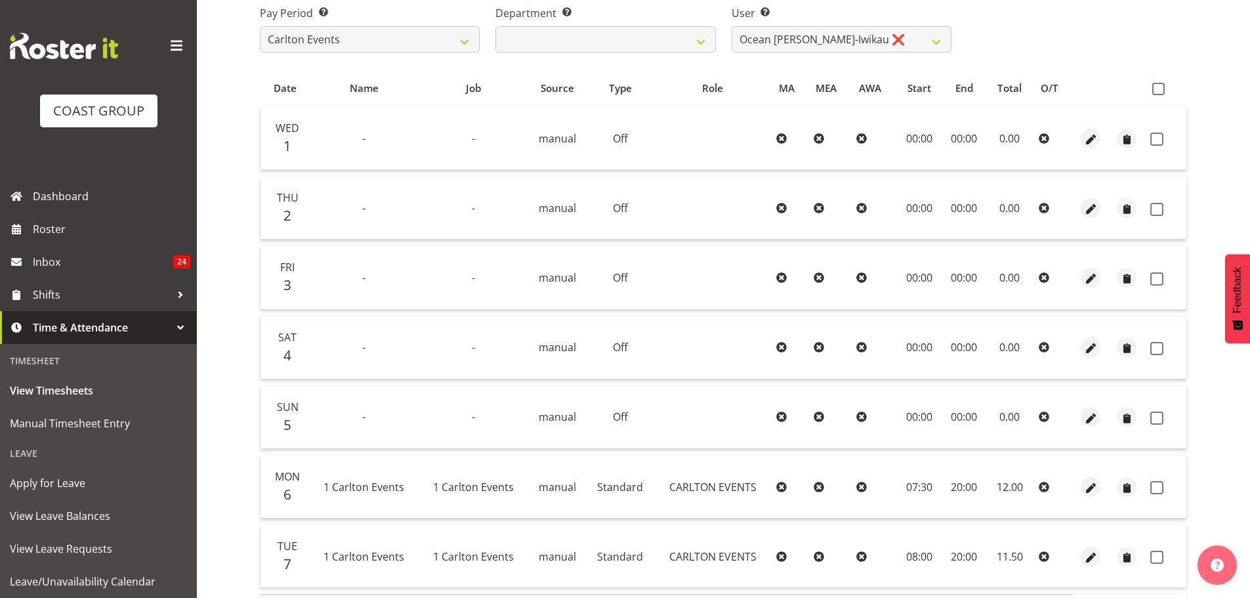
scroll to position [0, 0]
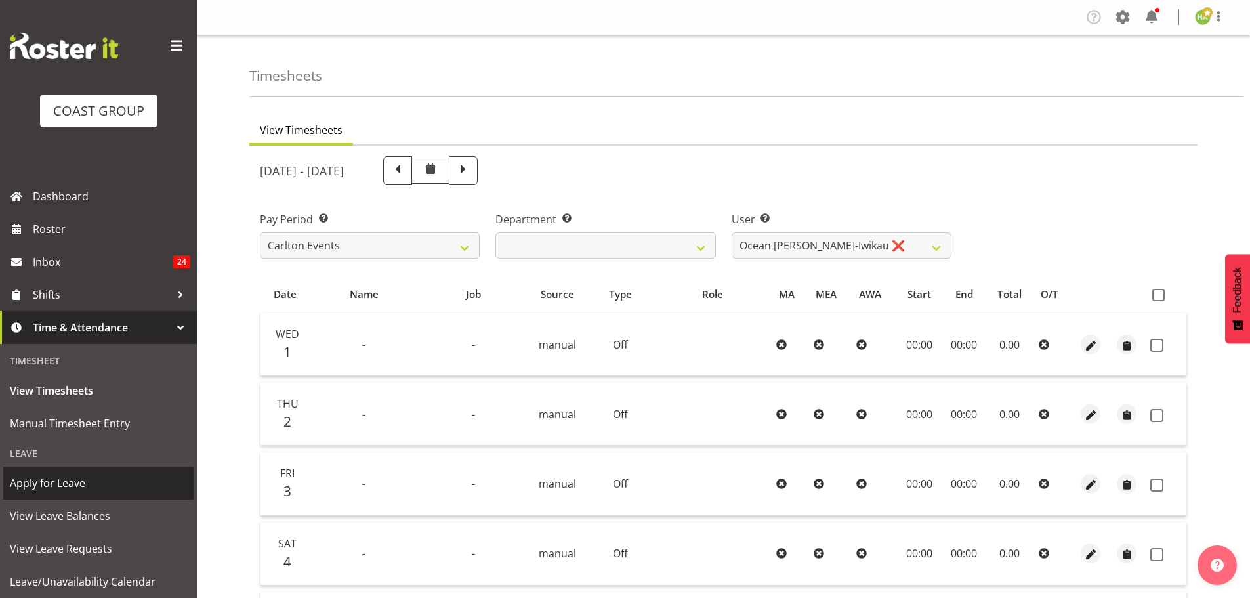
click at [99, 488] on span "Apply for Leave" at bounding box center [98, 483] width 177 height 20
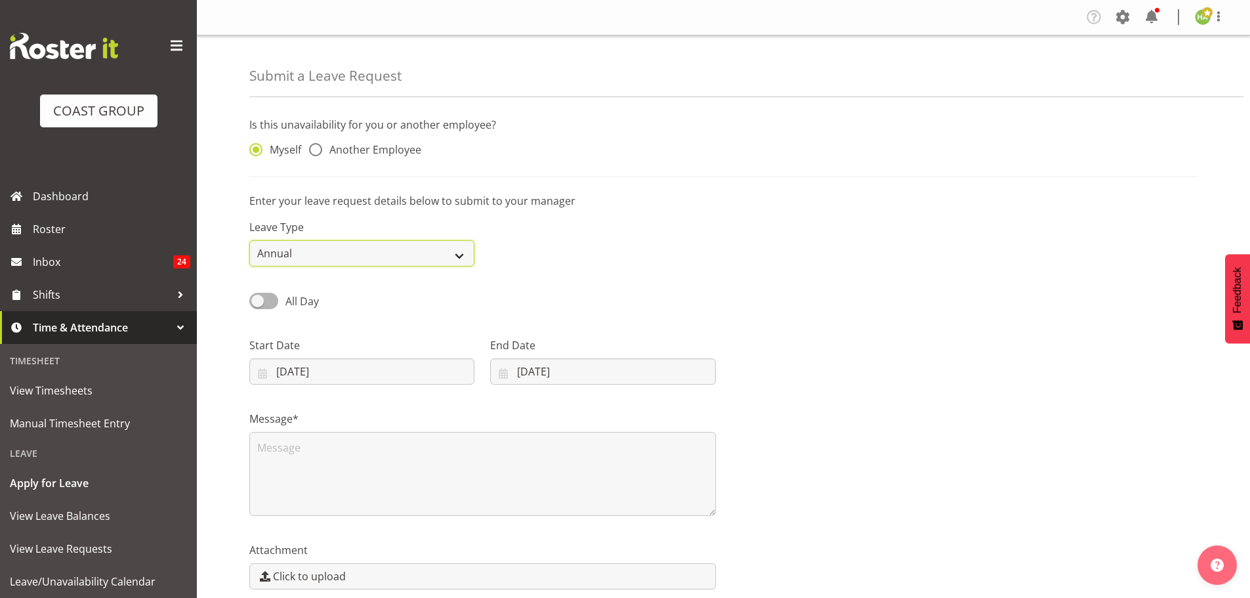
click at [362, 260] on select "Annual Sick Leave Without Pay Bereavement Domestic Violence Parental Jury Servi…" at bounding box center [361, 253] width 225 height 26
select select "Sick"
click at [249, 240] on select "Annual Sick Leave Without Pay Bereavement Domestic Violence Parental Jury Servi…" at bounding box center [361, 253] width 225 height 26
click at [320, 153] on span at bounding box center [315, 149] width 13 height 13
click at [318, 153] on input "Another Employee" at bounding box center [313, 150] width 9 height 9
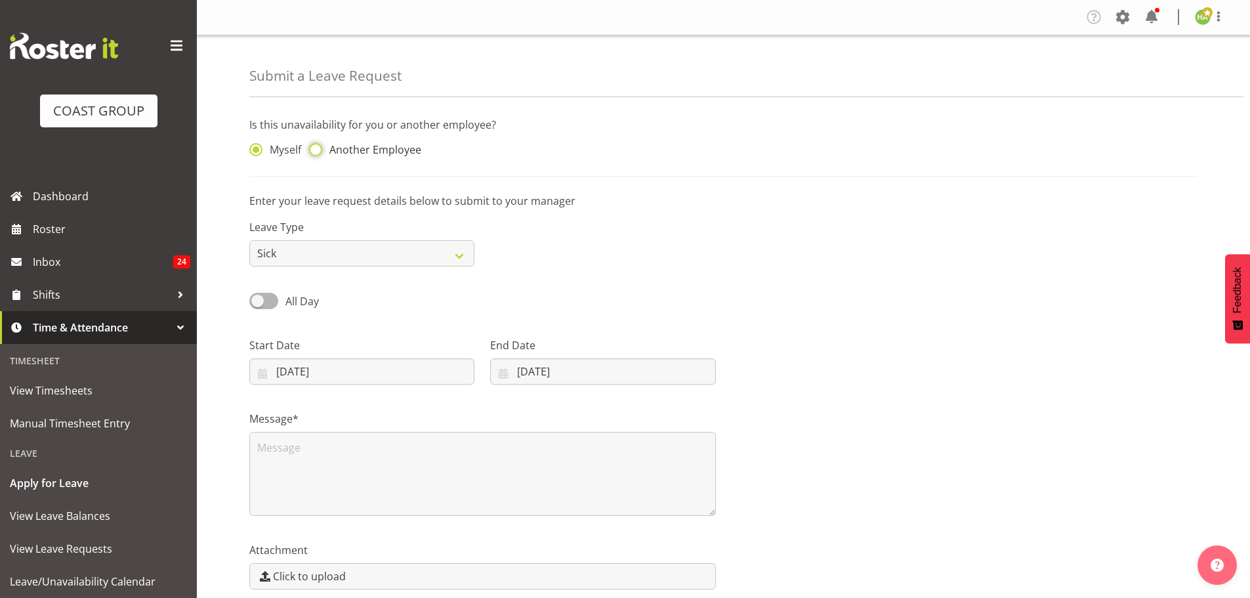
radio input "true"
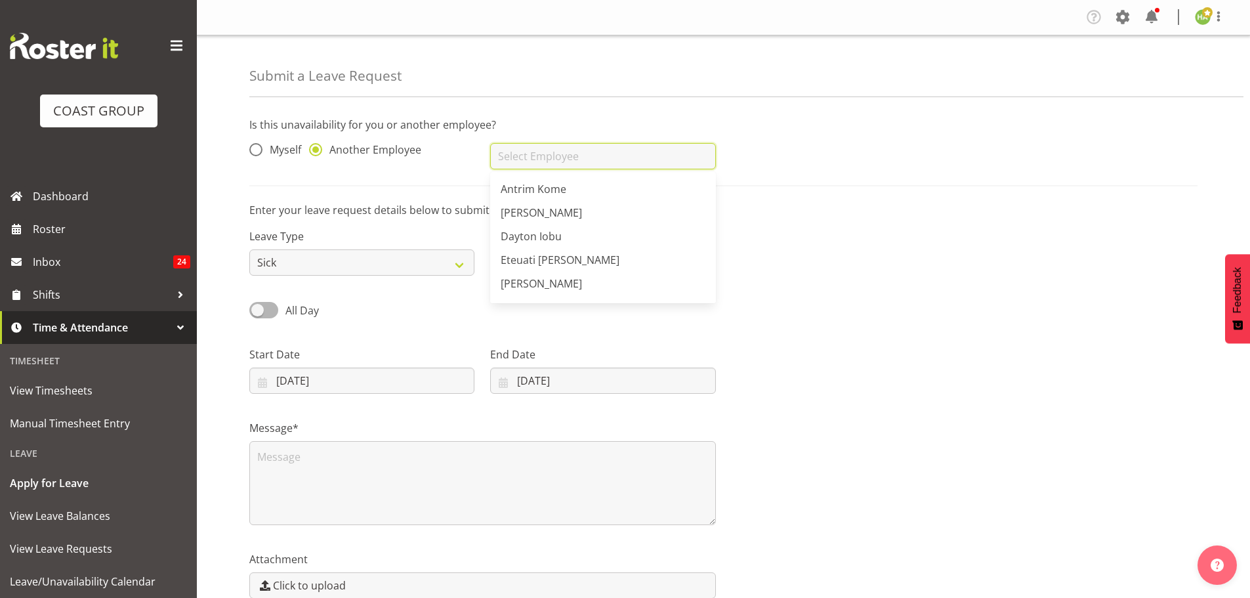
click at [568, 154] on input "text" at bounding box center [602, 156] width 225 height 26
click at [549, 290] on span "Ocean [PERSON_NAME]-[GEOGRAPHIC_DATA]" at bounding box center [612, 286] width 223 height 14
type input "Ocean [PERSON_NAME]-[GEOGRAPHIC_DATA]"
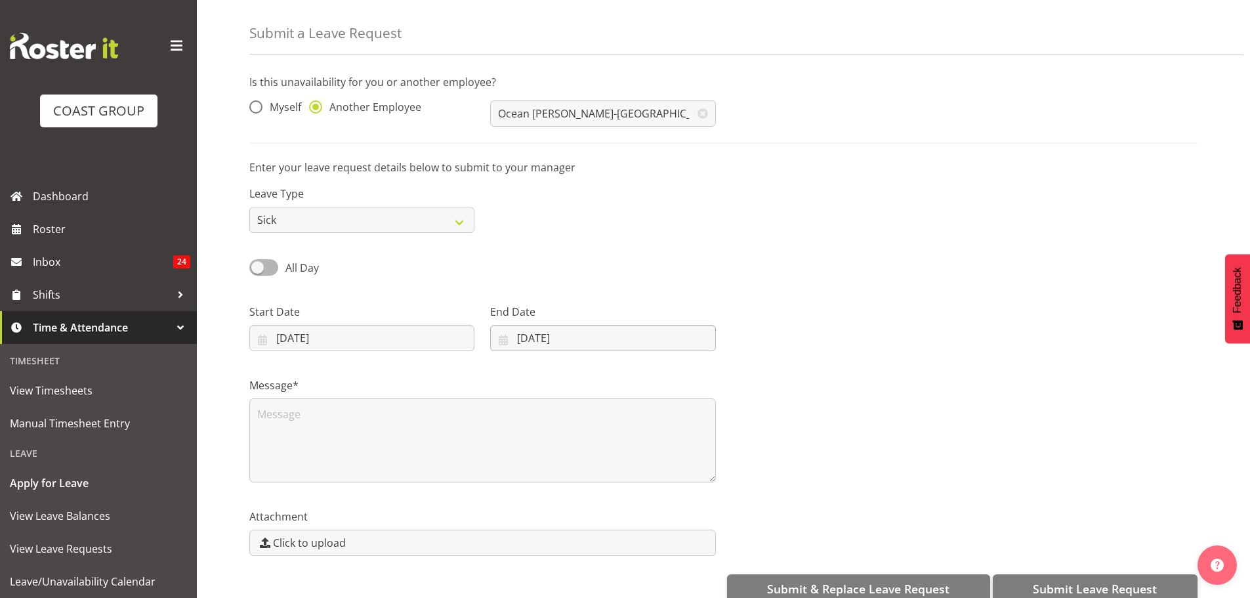
scroll to position [66, 0]
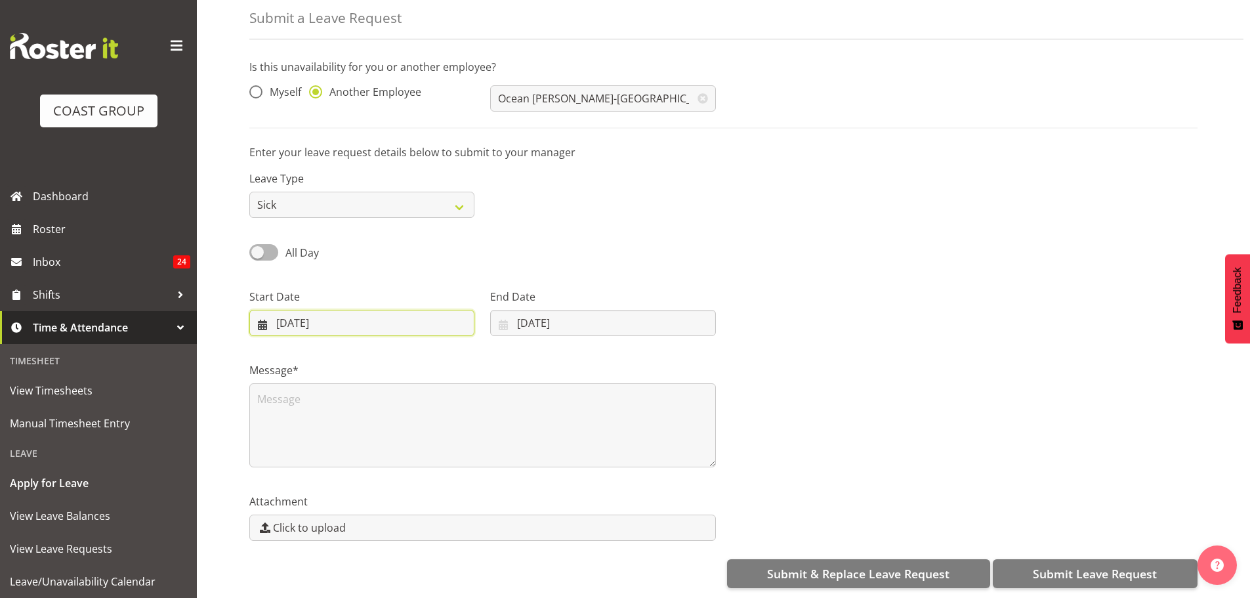
click at [261, 321] on input "08/10/2025" at bounding box center [361, 323] width 225 height 26
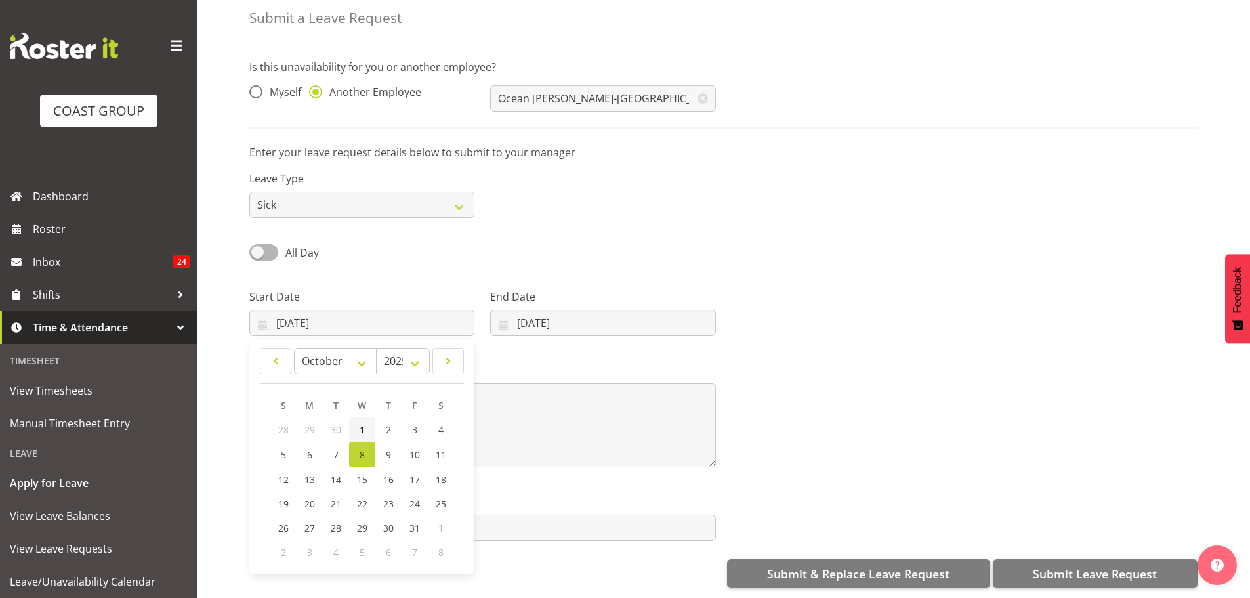
click at [362, 424] on span "1" at bounding box center [362, 429] width 5 height 12
type input "01/10/2025"
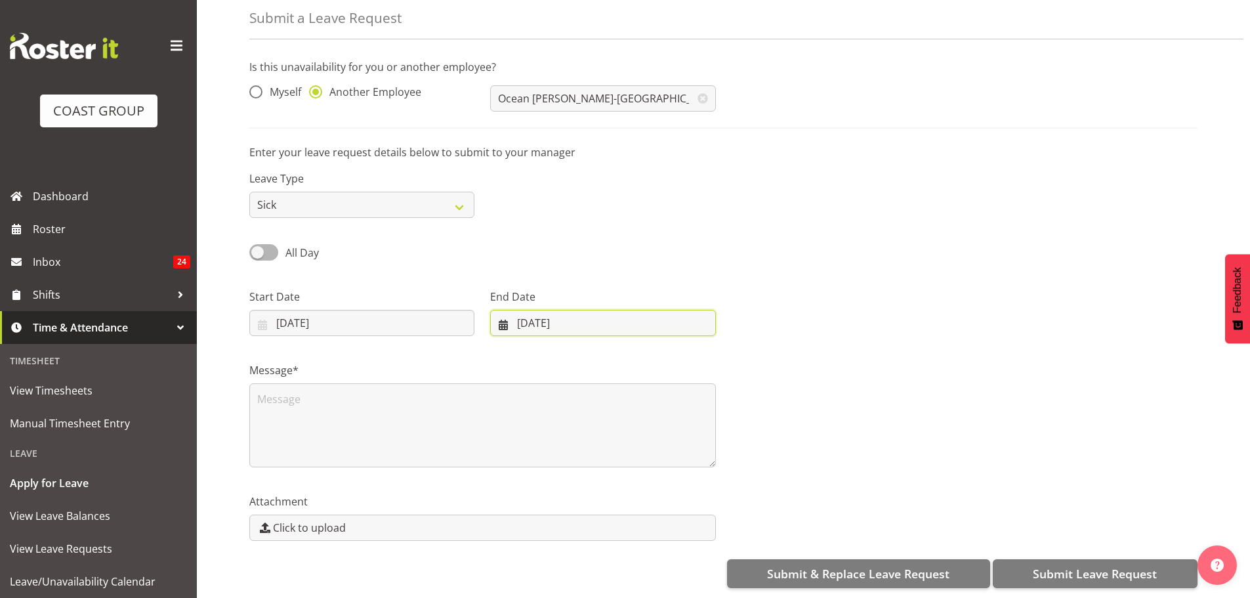
click at [510, 314] on input "08/10/2025" at bounding box center [602, 323] width 225 height 26
click at [648, 427] on span "3" at bounding box center [647, 429] width 5 height 12
type input "03/10/2025"
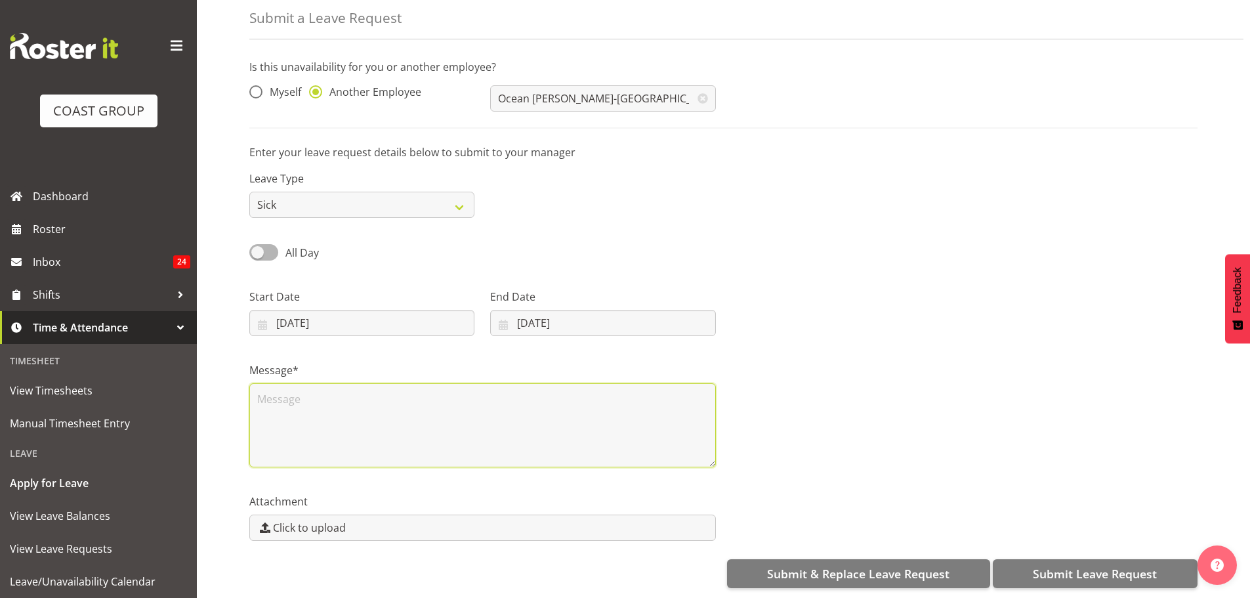
click at [385, 415] on textarea at bounding box center [482, 425] width 467 height 84
type textarea "Sick provided me with a doctors cert"
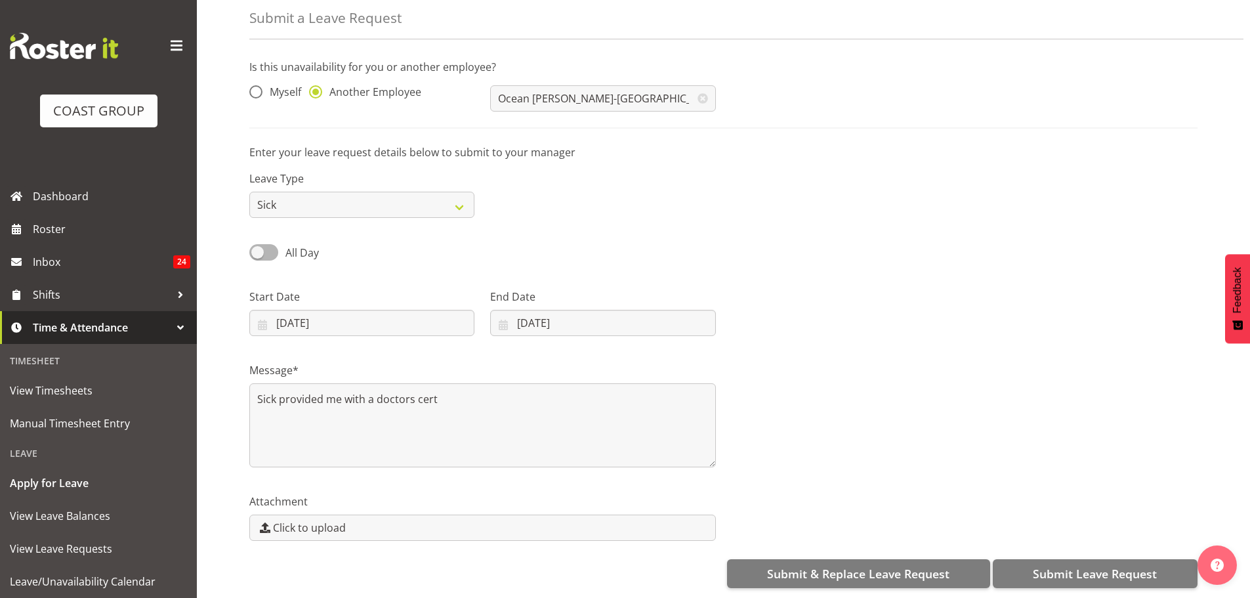
click at [1020, 308] on div at bounding box center [965, 307] width 482 height 74
click at [1085, 568] on span "Submit Leave Request" at bounding box center [1095, 573] width 124 height 17
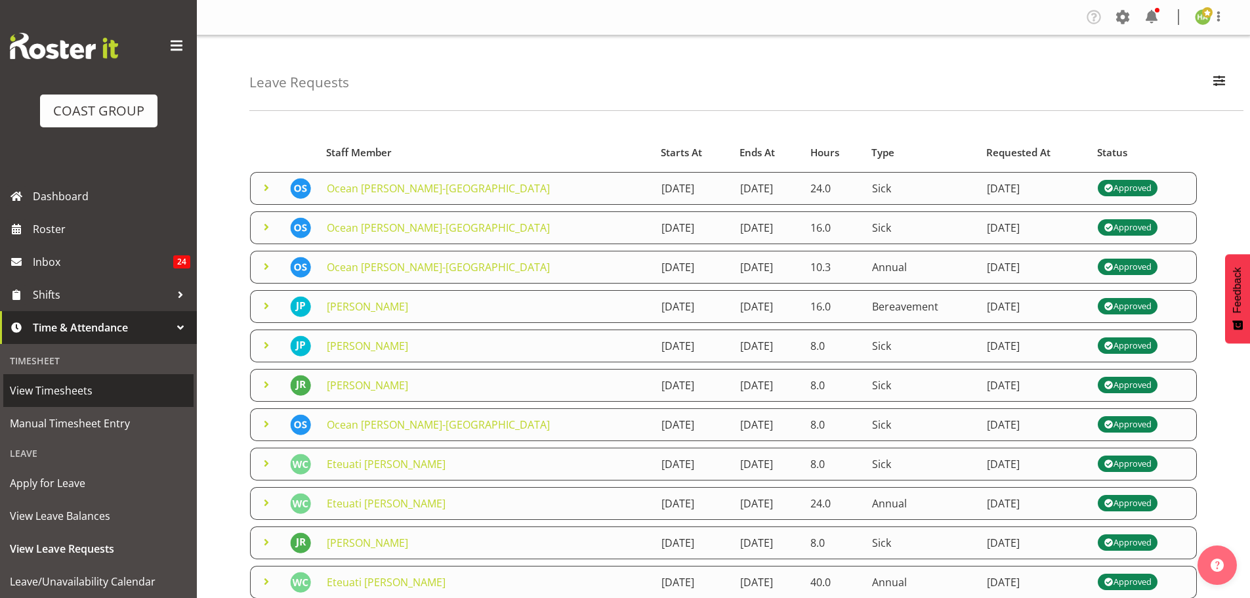
click at [67, 395] on span "View Timesheets" at bounding box center [98, 391] width 177 height 20
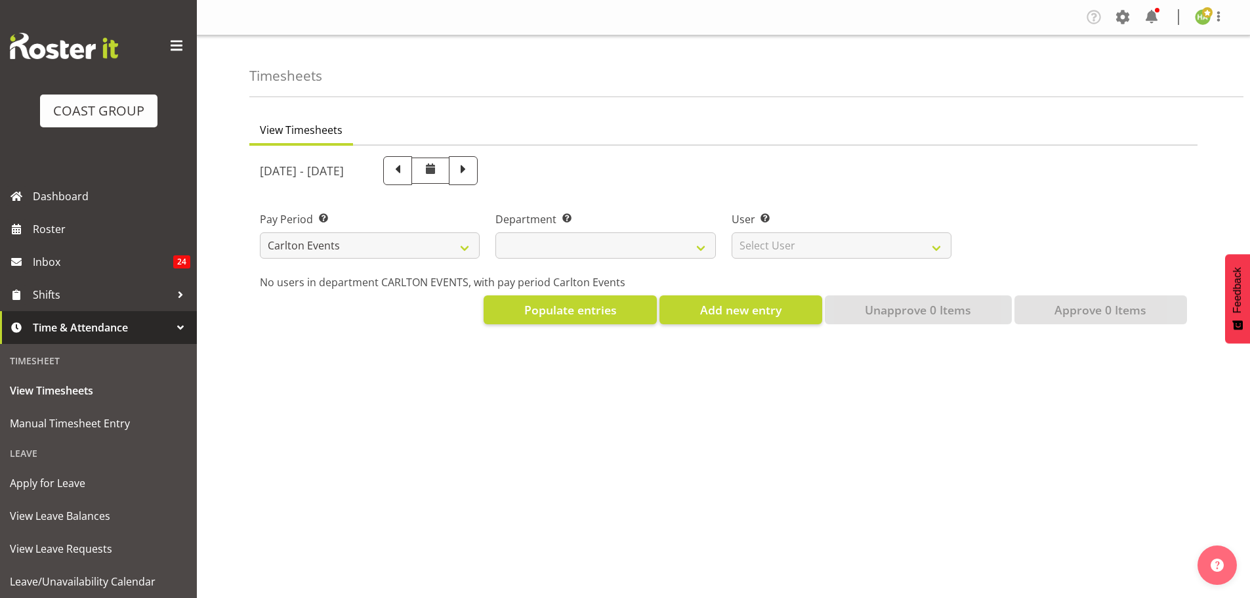
select select "115"
select select
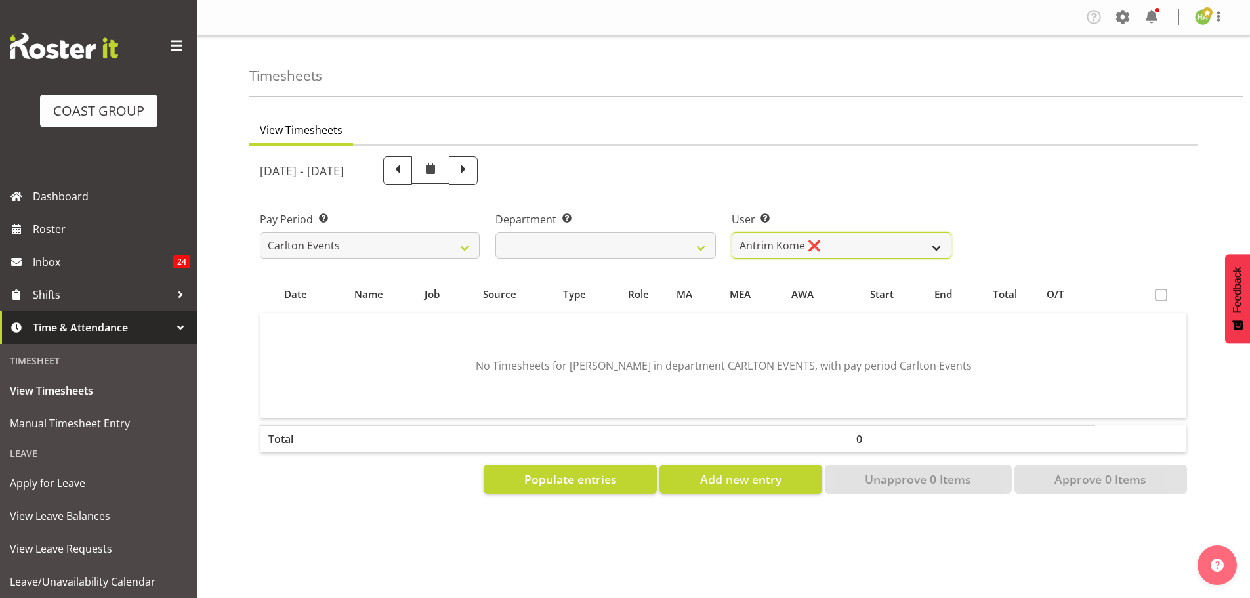
click at [809, 238] on select "Antrim Kome ❌ [PERSON_NAME] ❌ Dayton Iobu ❌ Eteuati [PERSON_NAME] ❌ [PERSON_NAM…" at bounding box center [842, 245] width 220 height 26
select select "11290"
click at [732, 232] on select "Antrim Kome ❌ [PERSON_NAME] ❌ Dayton Iobu ❌ Eteuati [PERSON_NAME] ❌ [PERSON_NAM…" at bounding box center [842, 245] width 220 height 26
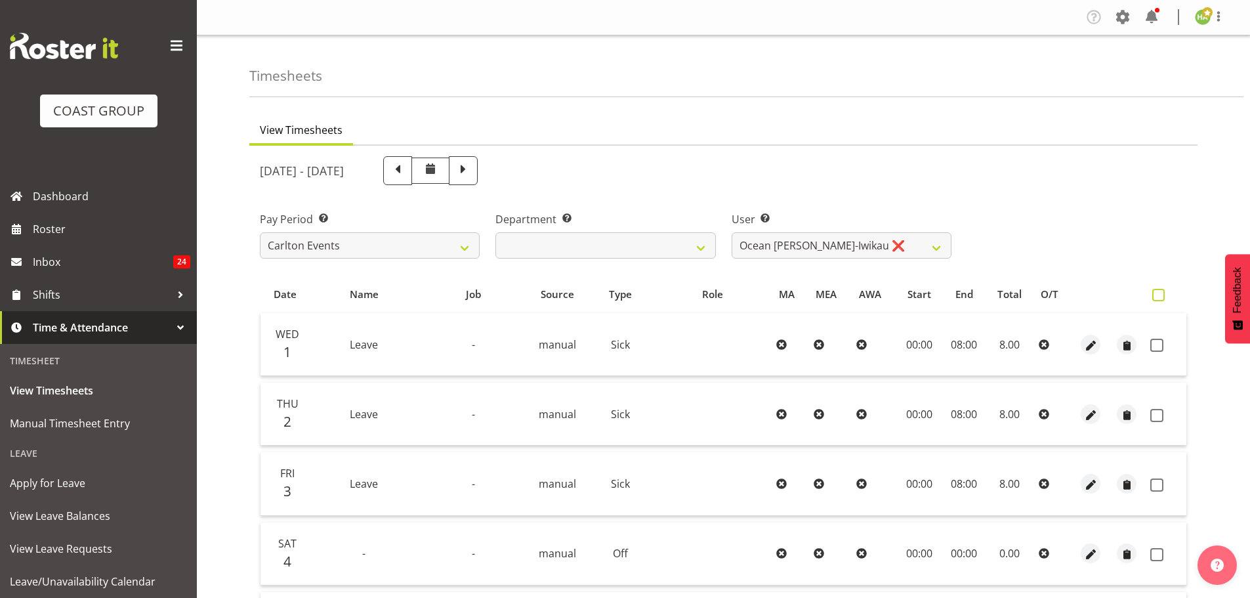
click at [1154, 299] on span at bounding box center [1158, 295] width 12 height 12
click at [1154, 299] on input "checkbox" at bounding box center [1156, 295] width 9 height 9
checkbox input "true"
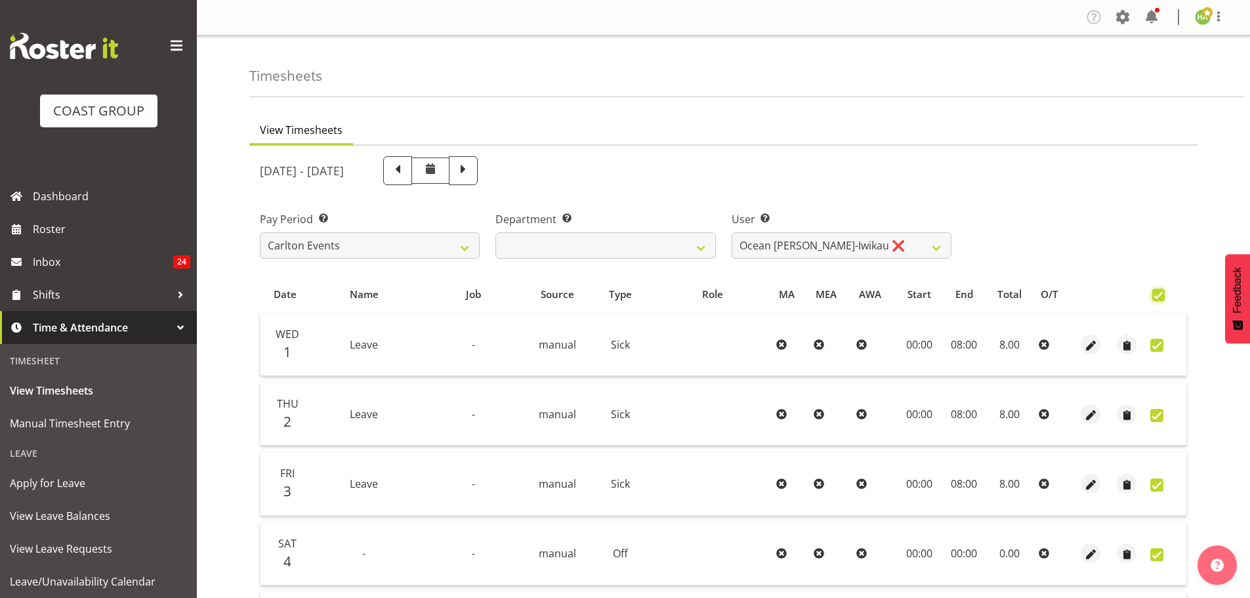
checkbox input "true"
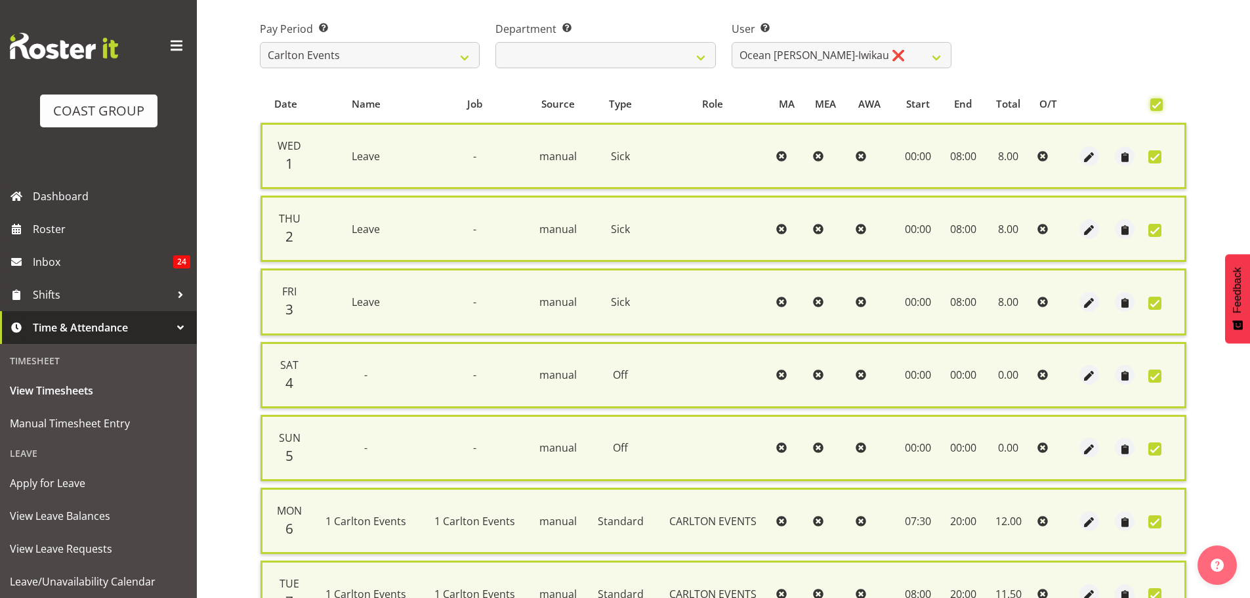
scroll to position [323, 0]
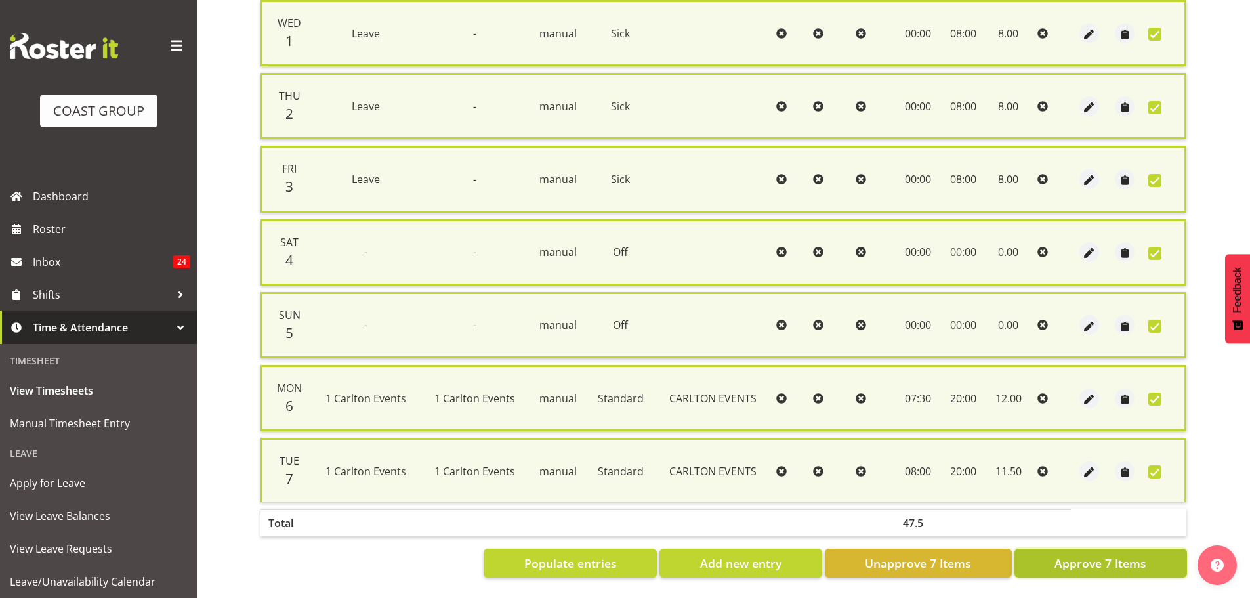
click at [1077, 558] on span "Approve 7 Items" at bounding box center [1101, 563] width 92 height 17
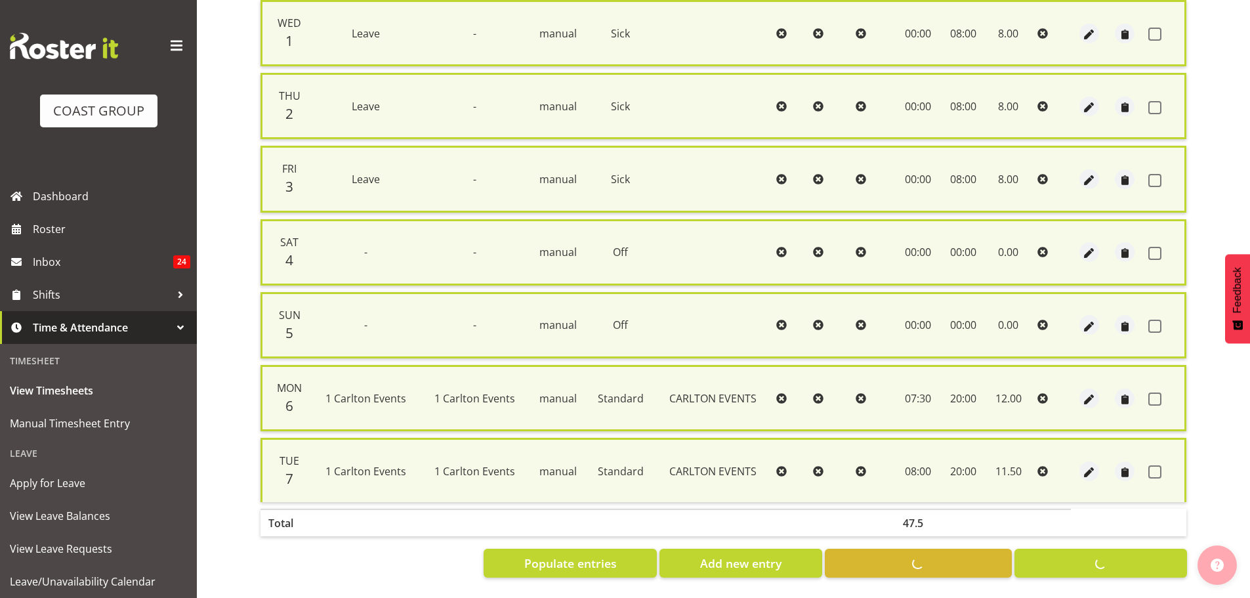
checkbox input "false"
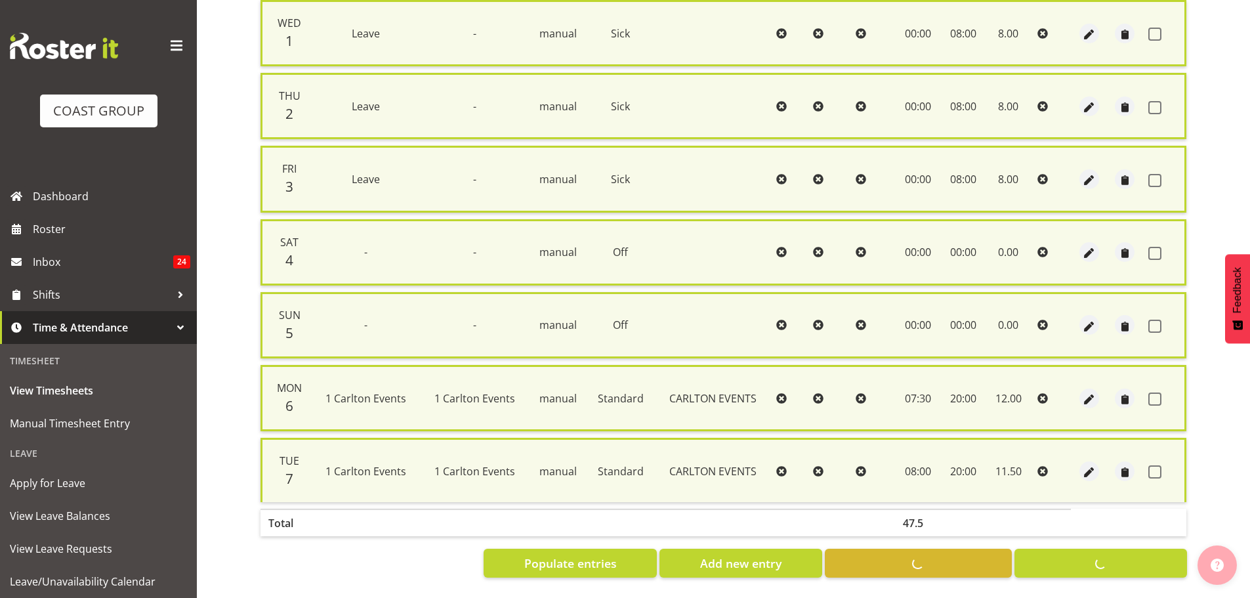
checkbox input "false"
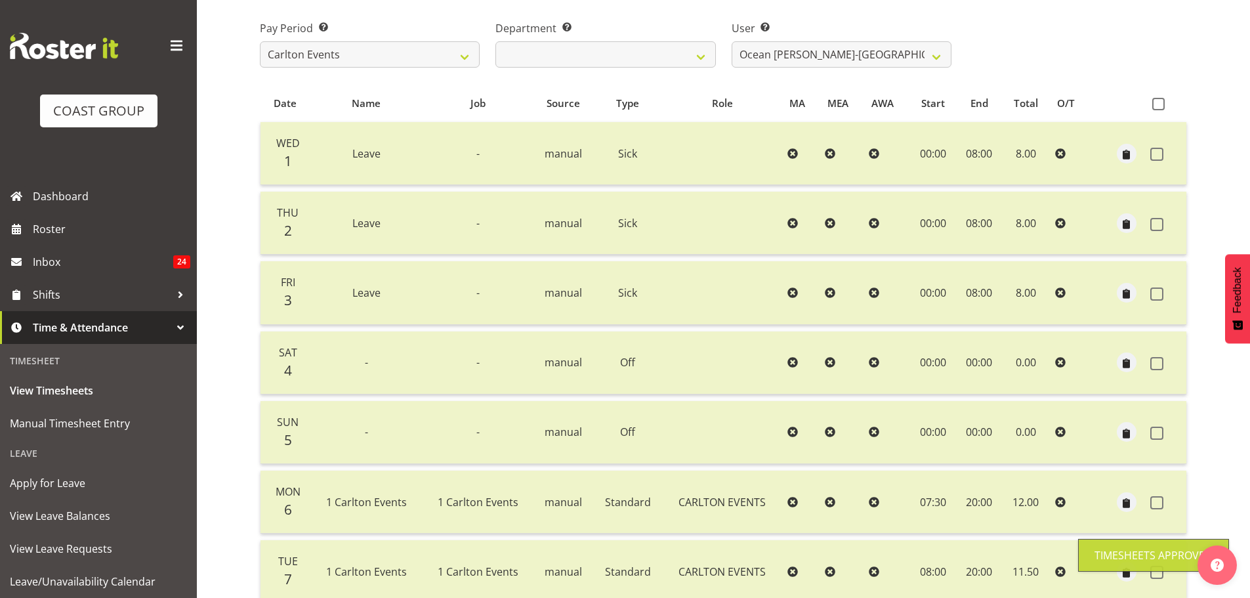
scroll to position [0, 0]
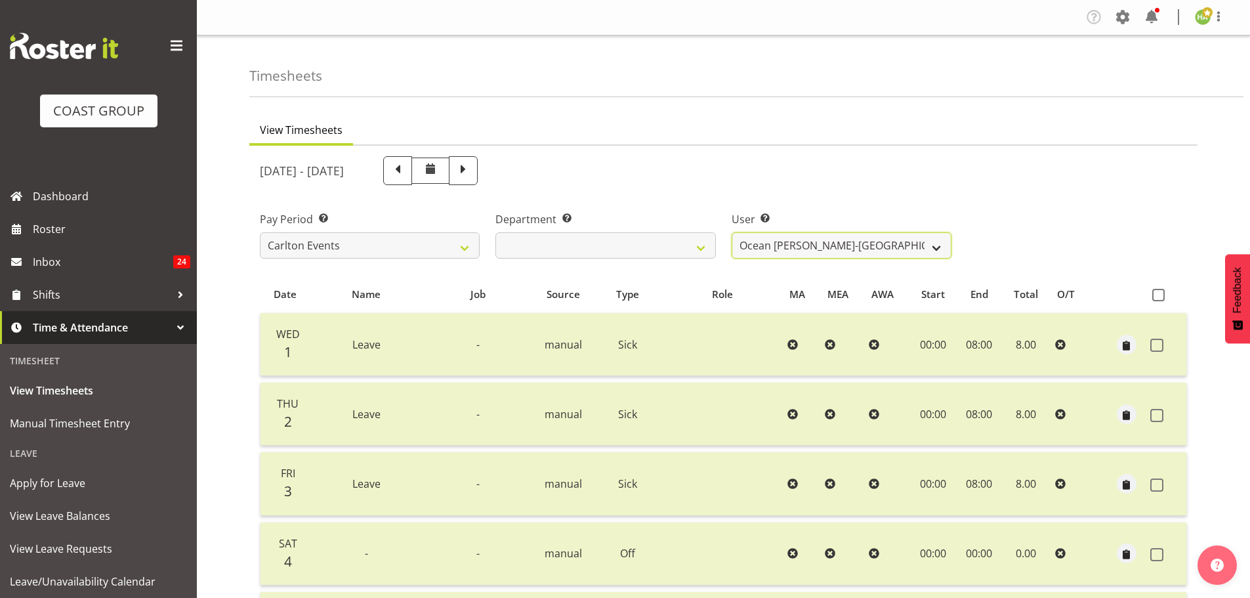
click at [820, 234] on select "Antrim Kome ❌ [PERSON_NAME] ❌ Dayton Iobu ❌ Eteuati [PERSON_NAME] ❌ [PERSON_NAM…" at bounding box center [842, 245] width 220 height 26
select select "11361"
click at [732, 232] on select "Antrim Kome ❌ [PERSON_NAME] ❌ Dayton Iobu ❌ Eteuati [PERSON_NAME] ❌ [PERSON_NAM…" at bounding box center [842, 245] width 220 height 26
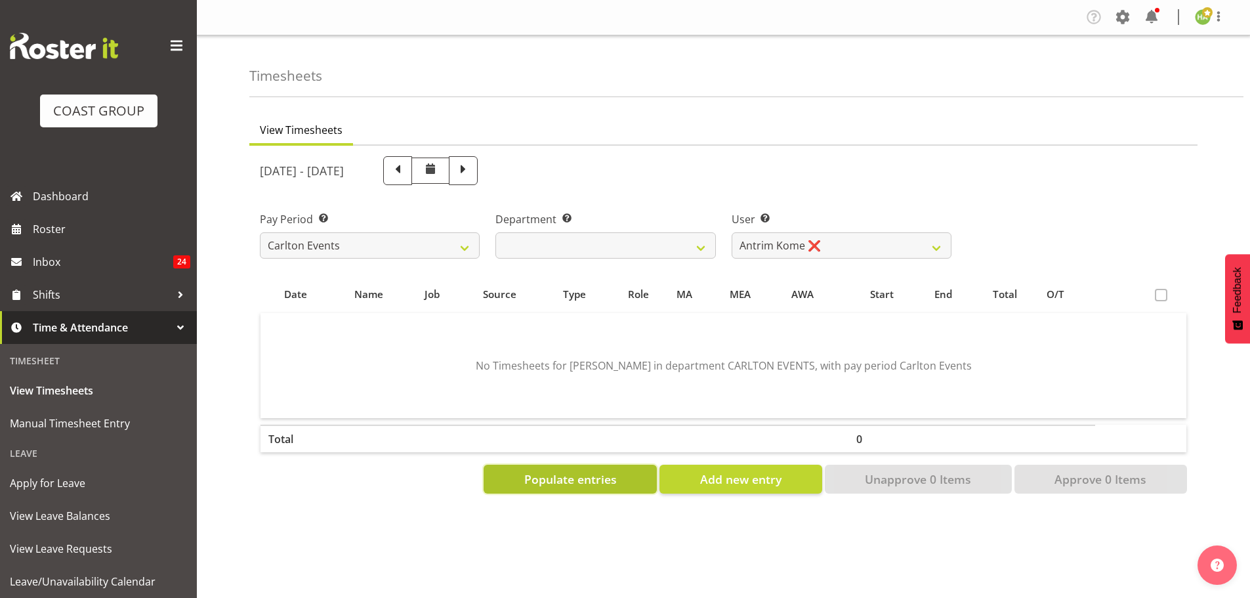
click at [520, 481] on button "Populate entries" at bounding box center [570, 479] width 173 height 29
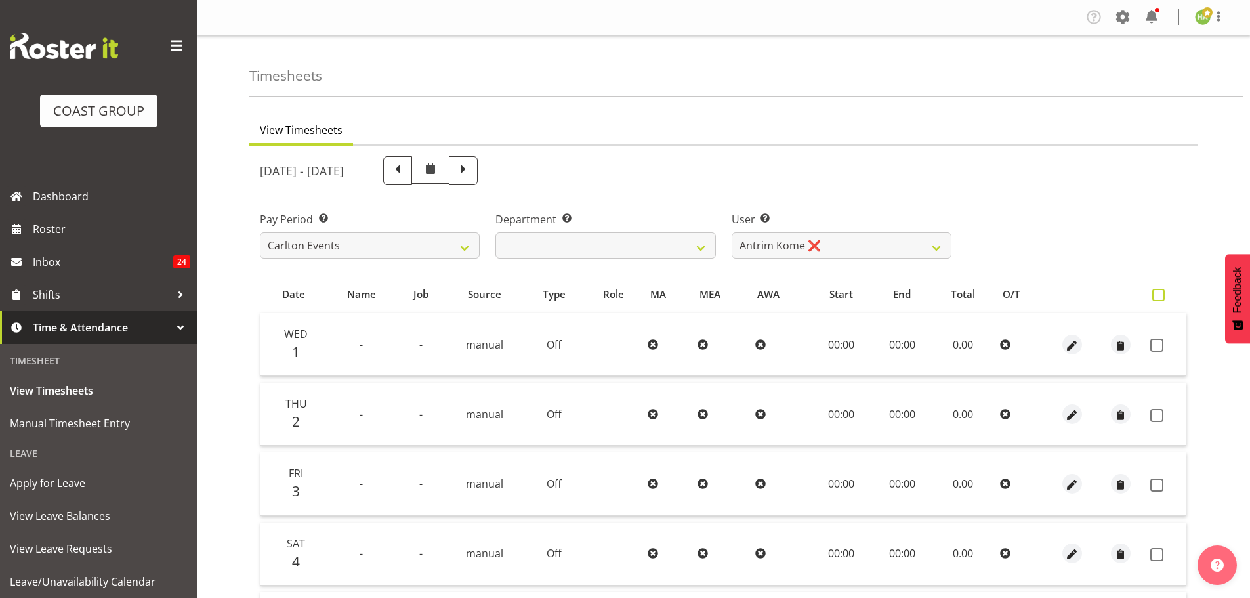
click at [1160, 299] on span at bounding box center [1158, 295] width 12 height 12
click at [1160, 299] on input "checkbox" at bounding box center [1156, 295] width 9 height 9
checkbox input "true"
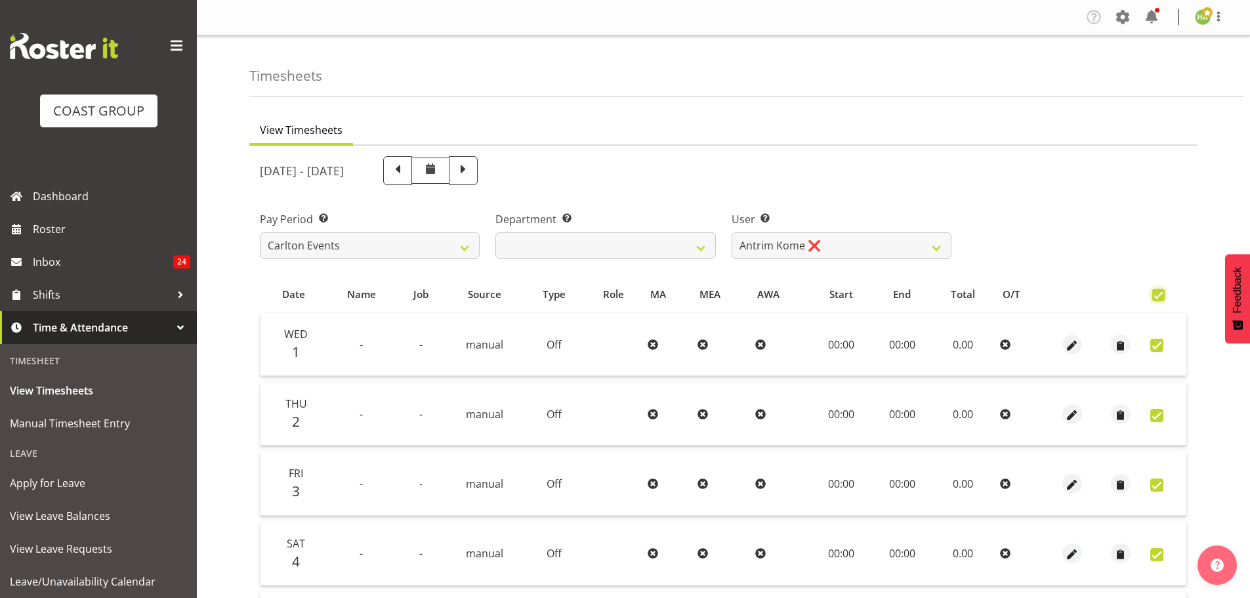
checkbox input "true"
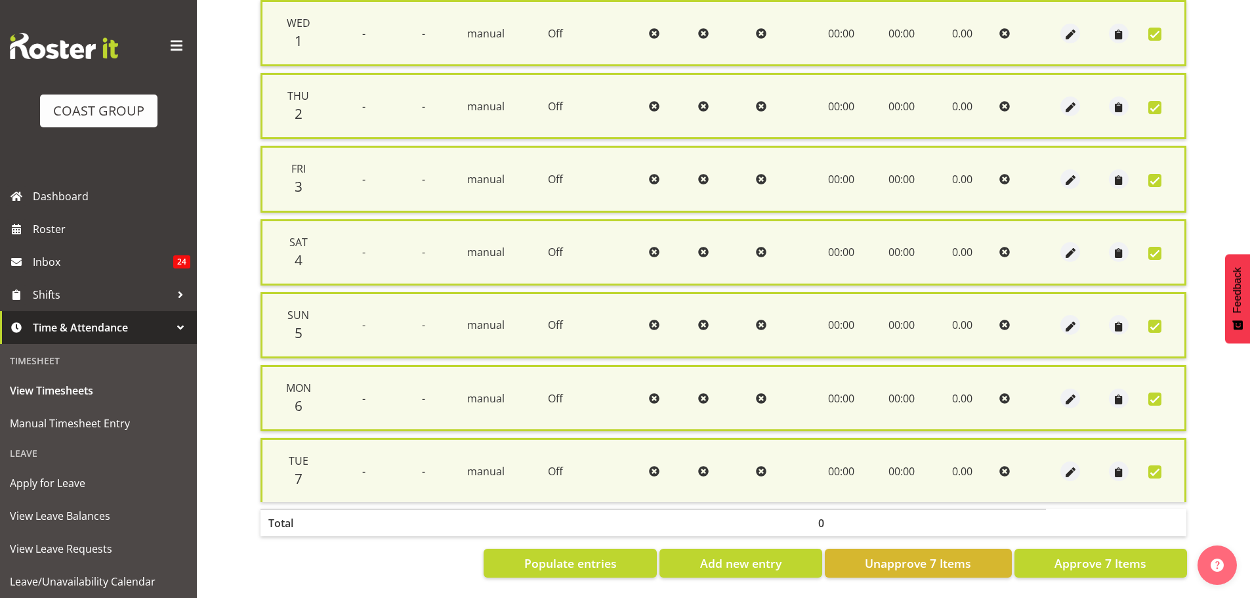
scroll to position [323, 0]
drag, startPoint x: 1107, startPoint y: 544, endPoint x: 1102, endPoint y: 539, distance: 7.0
click at [1107, 549] on button "Approve 7 Items" at bounding box center [1101, 563] width 173 height 29
checkbox input "false"
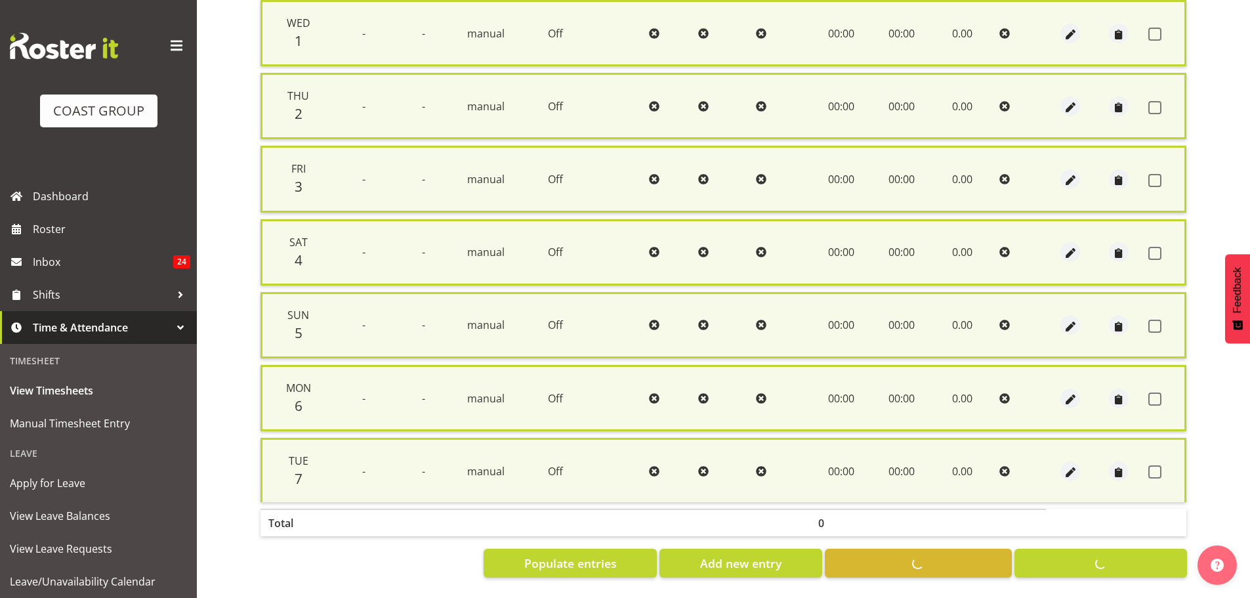
checkbox input "false"
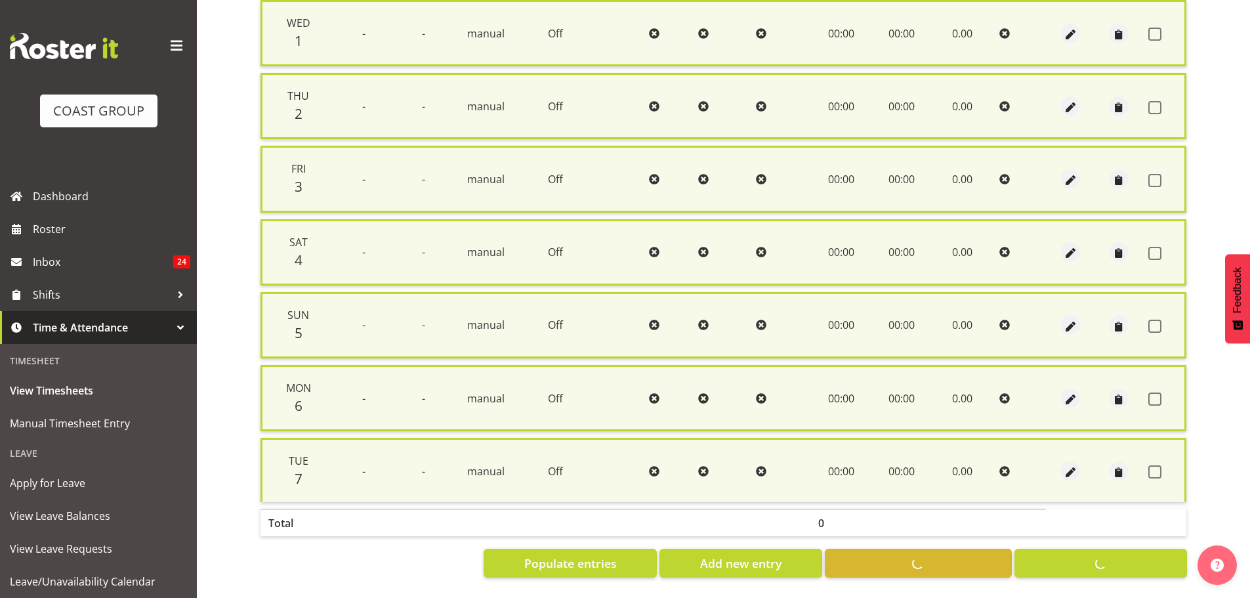
checkbox input "false"
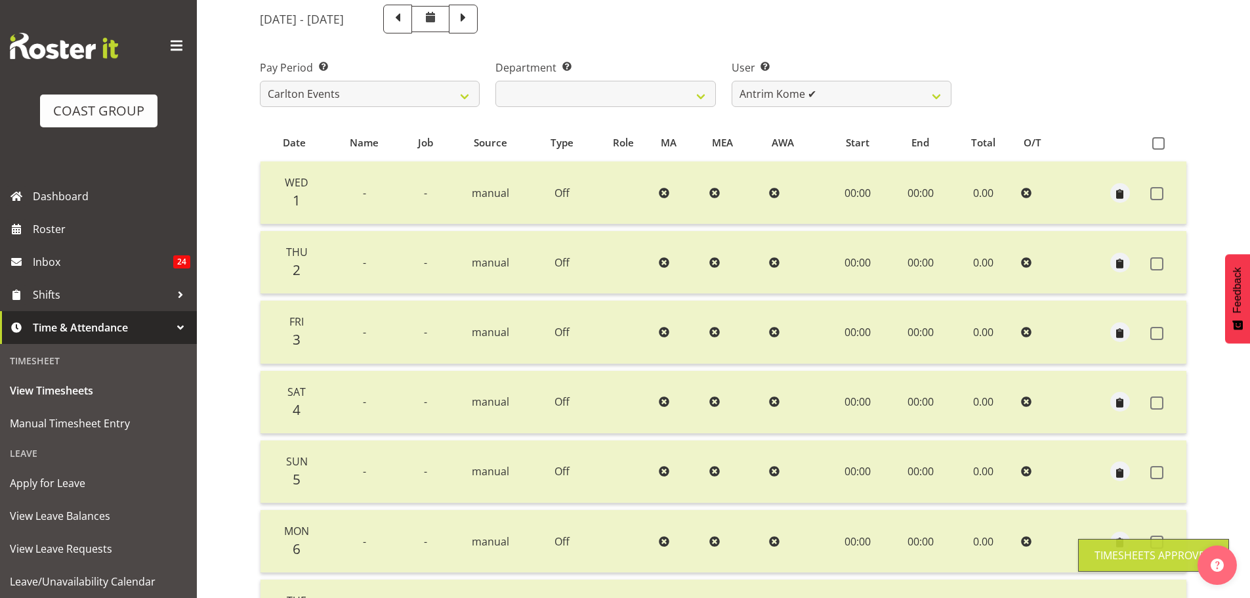
scroll to position [0, 0]
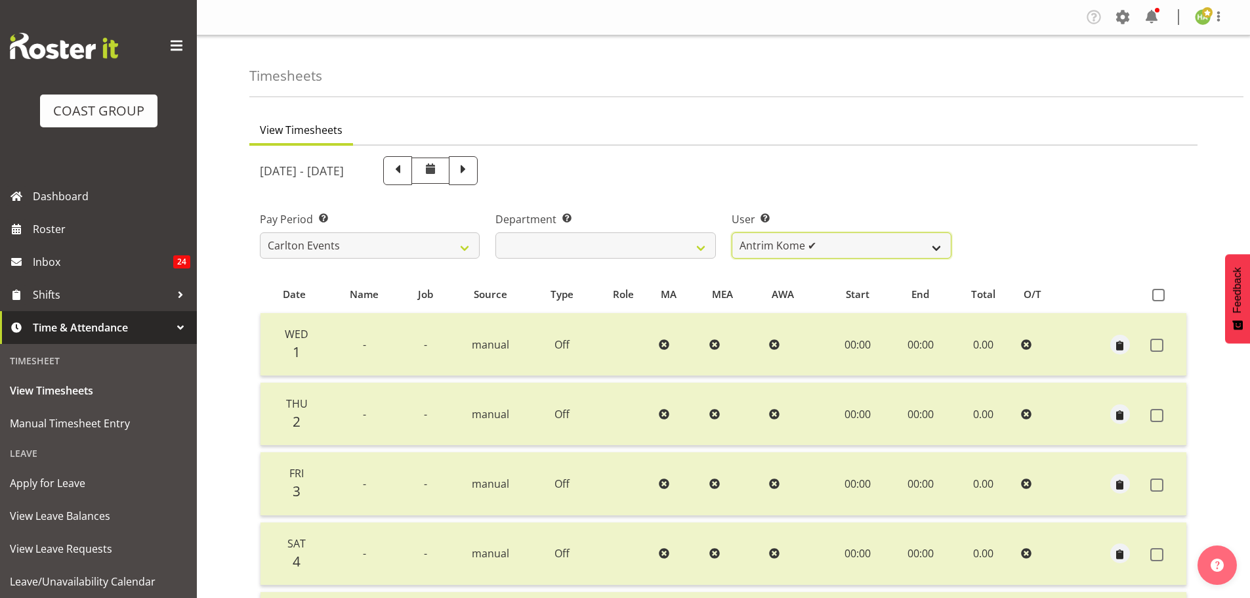
click at [909, 249] on select "Antrim Kome ✔ [PERSON_NAME] ❌ Dayton Iobu ❌ Eteuati [PERSON_NAME] ❌ [PERSON_NAM…" at bounding box center [842, 245] width 220 height 26
select select "11287"
click at [732, 232] on select "Antrim Kome ✔ [PERSON_NAME] ❌ Dayton Iobu ❌ Eteuati [PERSON_NAME] ❌ [PERSON_NAM…" at bounding box center [842, 245] width 220 height 26
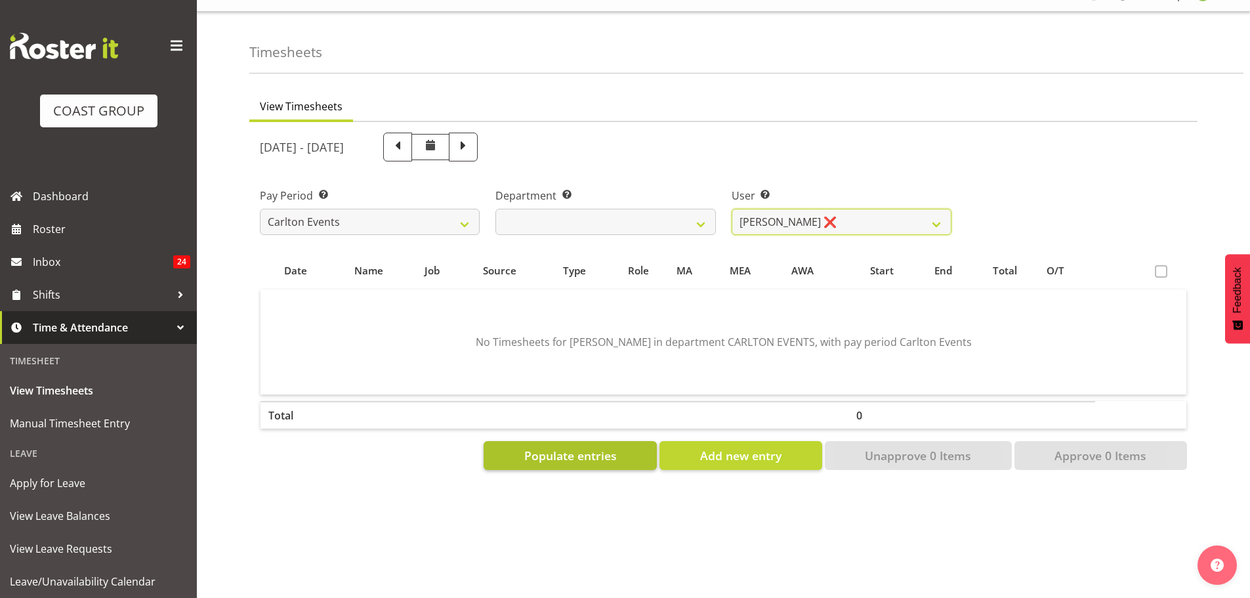
scroll to position [44, 0]
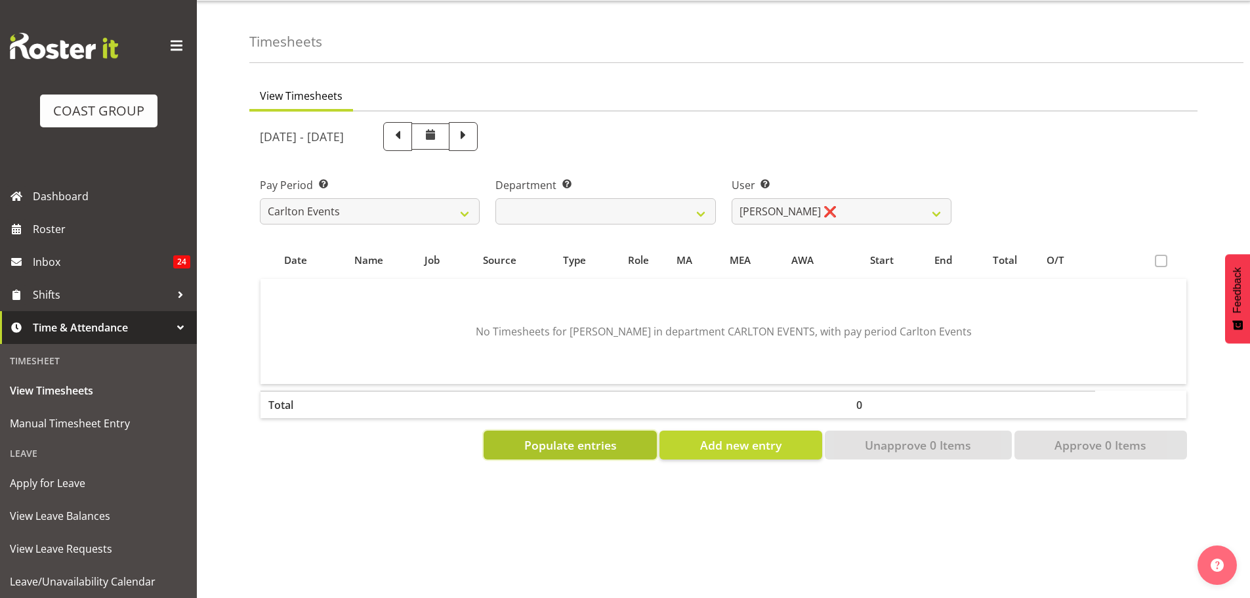
click at [632, 431] on button "Populate entries" at bounding box center [570, 445] width 173 height 29
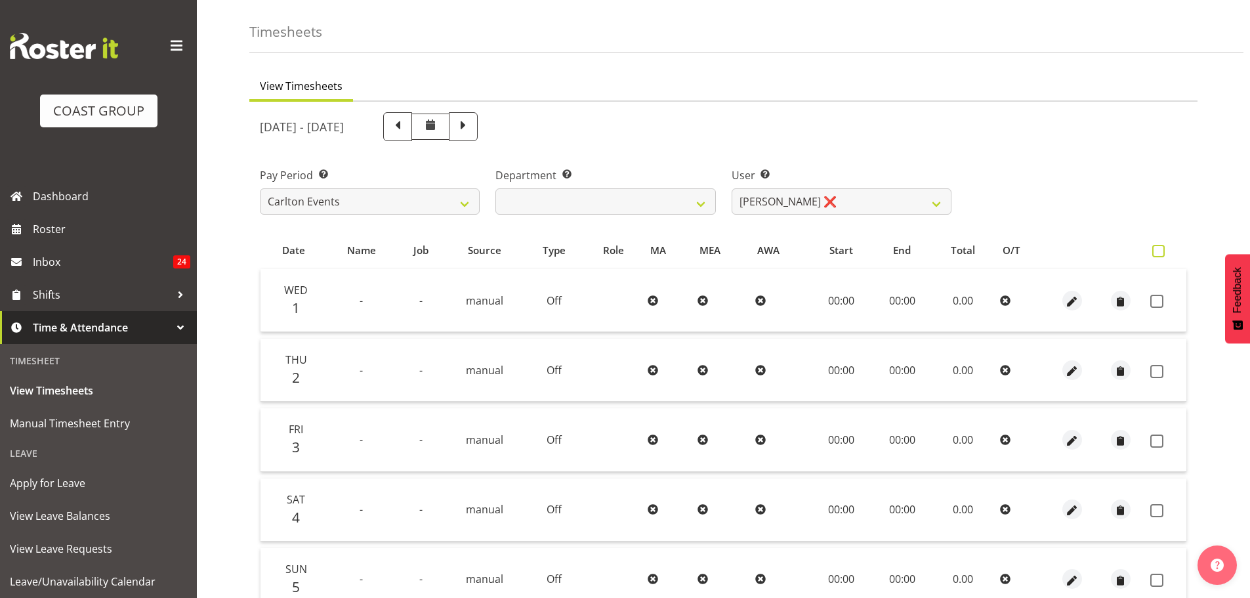
click at [1167, 249] on label at bounding box center [1161, 251] width 19 height 12
click at [1161, 249] on input "checkbox" at bounding box center [1156, 251] width 9 height 9
checkbox input "true"
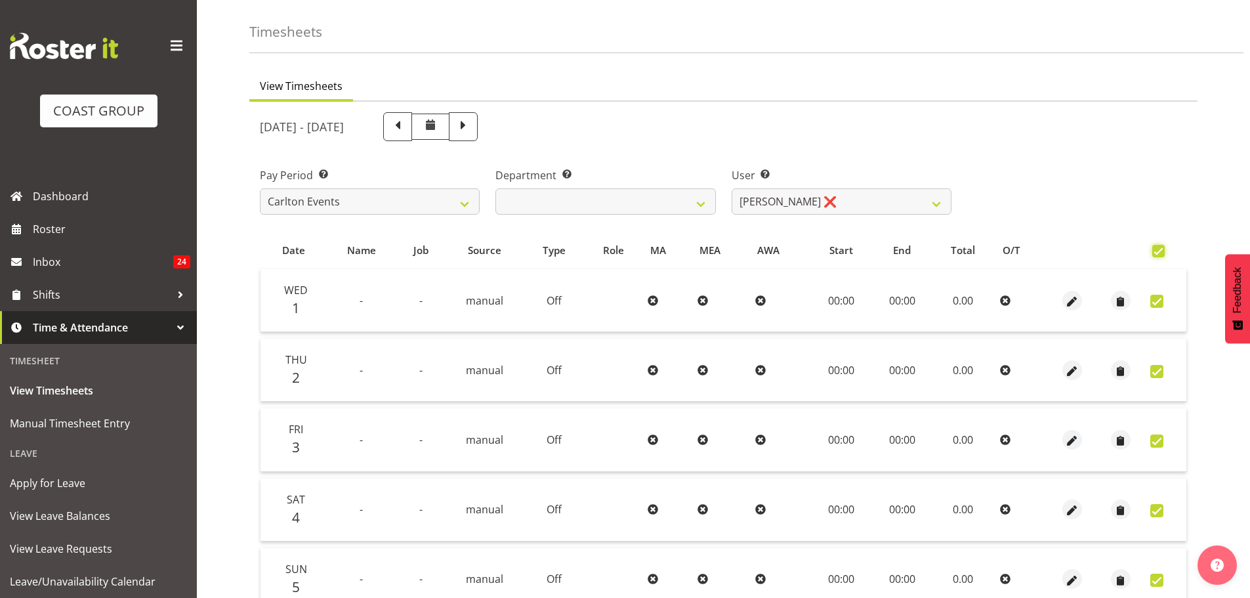
checkbox input "true"
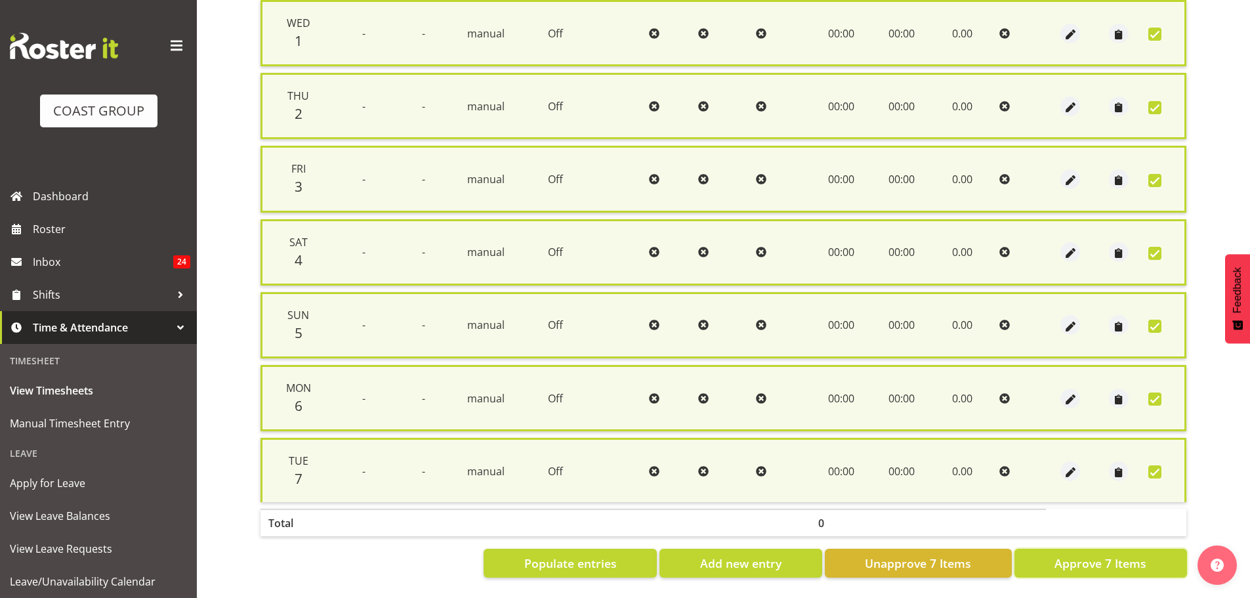
drag, startPoint x: 1136, startPoint y: 561, endPoint x: 1127, endPoint y: 561, distance: 9.2
click at [1135, 561] on span "Approve 7 Items" at bounding box center [1101, 563] width 92 height 17
checkbox input "false"
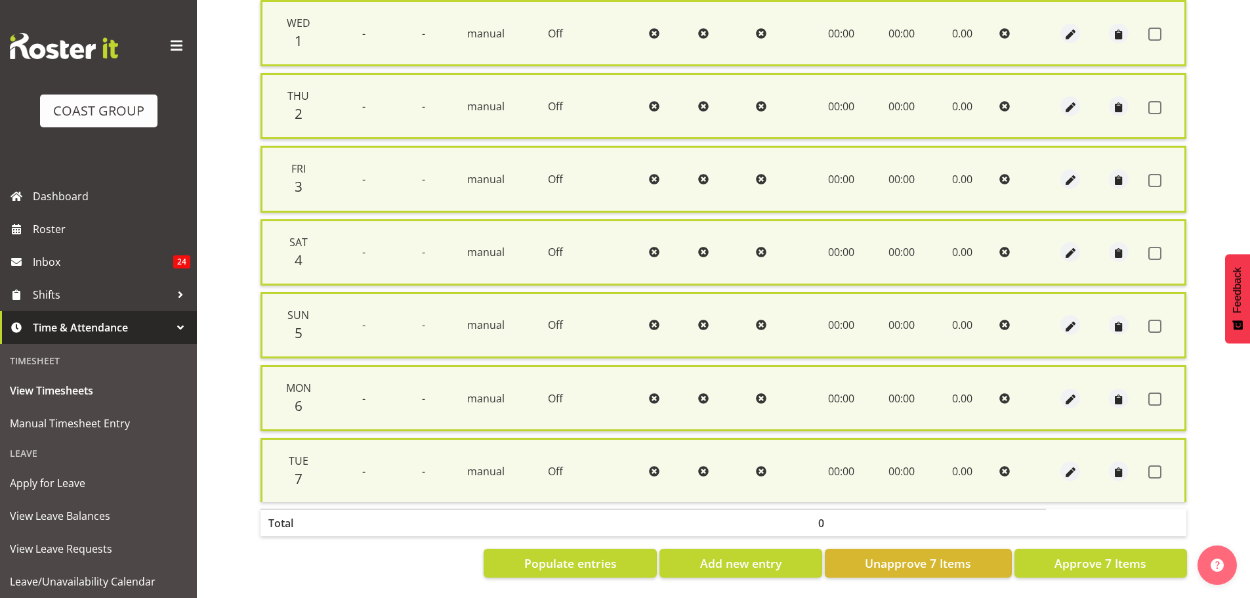
checkbox input "false"
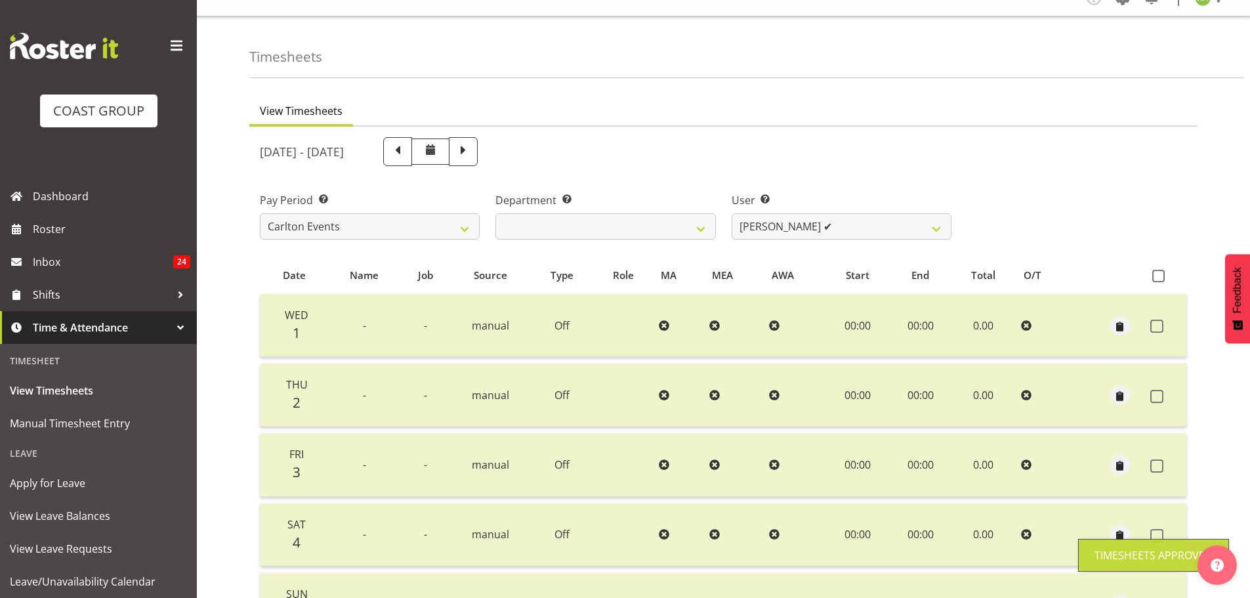
scroll to position [0, 0]
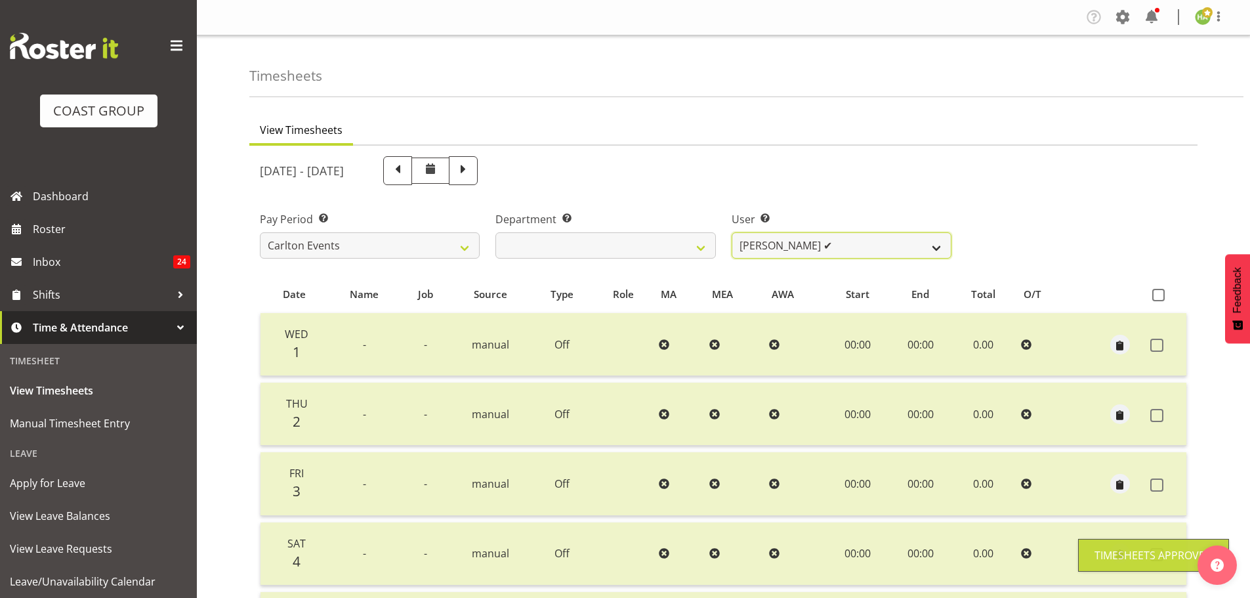
click at [855, 248] on select "Antrim Kome ✔ [PERSON_NAME] ✔ Dayton Iobu ❌ Eteuati [PERSON_NAME] ❌ [PERSON_NAM…" at bounding box center [842, 245] width 220 height 26
select select "11288"
click at [732, 232] on select "Antrim Kome ✔ [PERSON_NAME] ✔ Dayton Iobu ❌ Eteuati [PERSON_NAME] ❌ [PERSON_NAM…" at bounding box center [842, 245] width 220 height 26
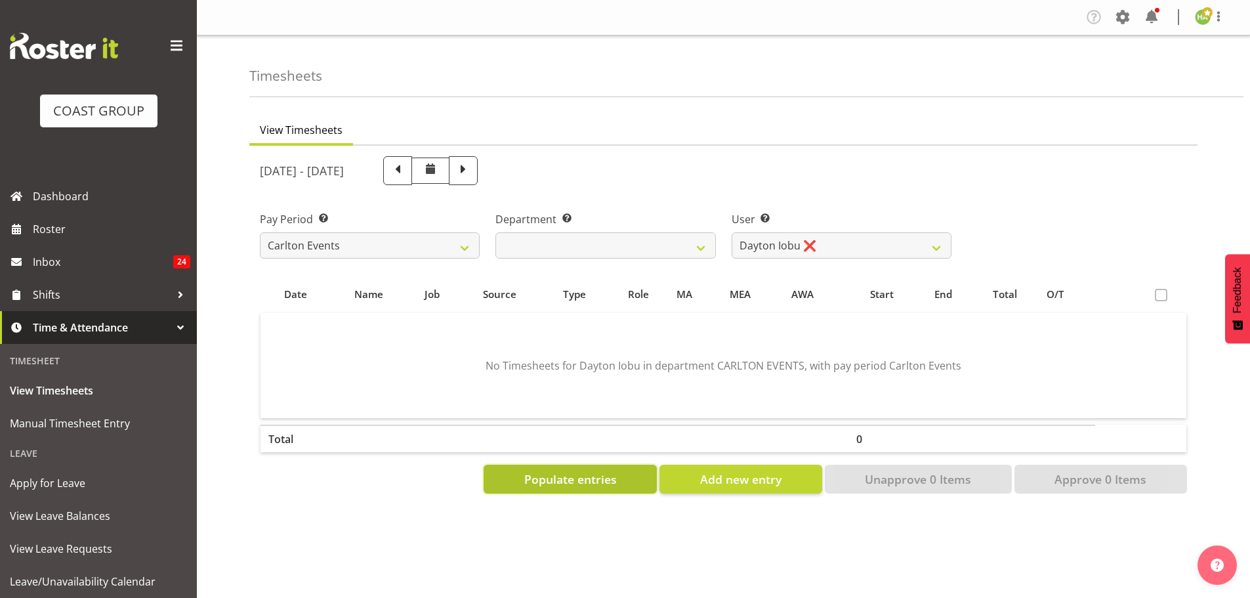
drag, startPoint x: 578, startPoint y: 476, endPoint x: 591, endPoint y: 475, distance: 12.6
click at [578, 476] on span "Populate entries" at bounding box center [570, 479] width 93 height 17
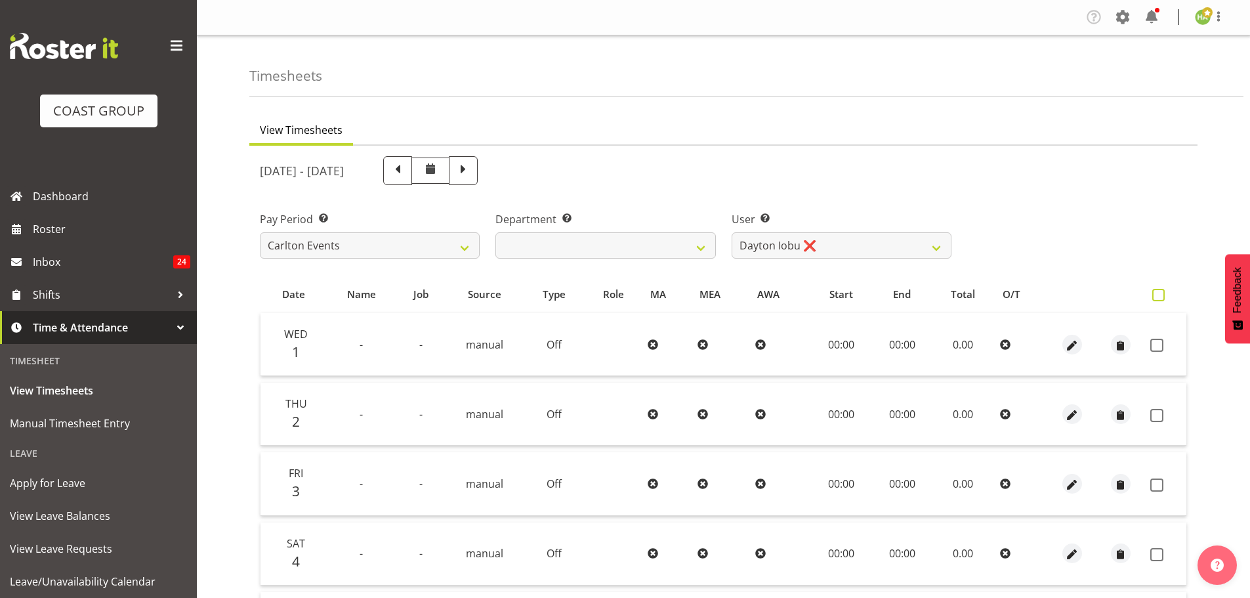
click at [1161, 294] on span at bounding box center [1158, 295] width 12 height 12
click at [1161, 294] on input "checkbox" at bounding box center [1156, 295] width 9 height 9
checkbox input "true"
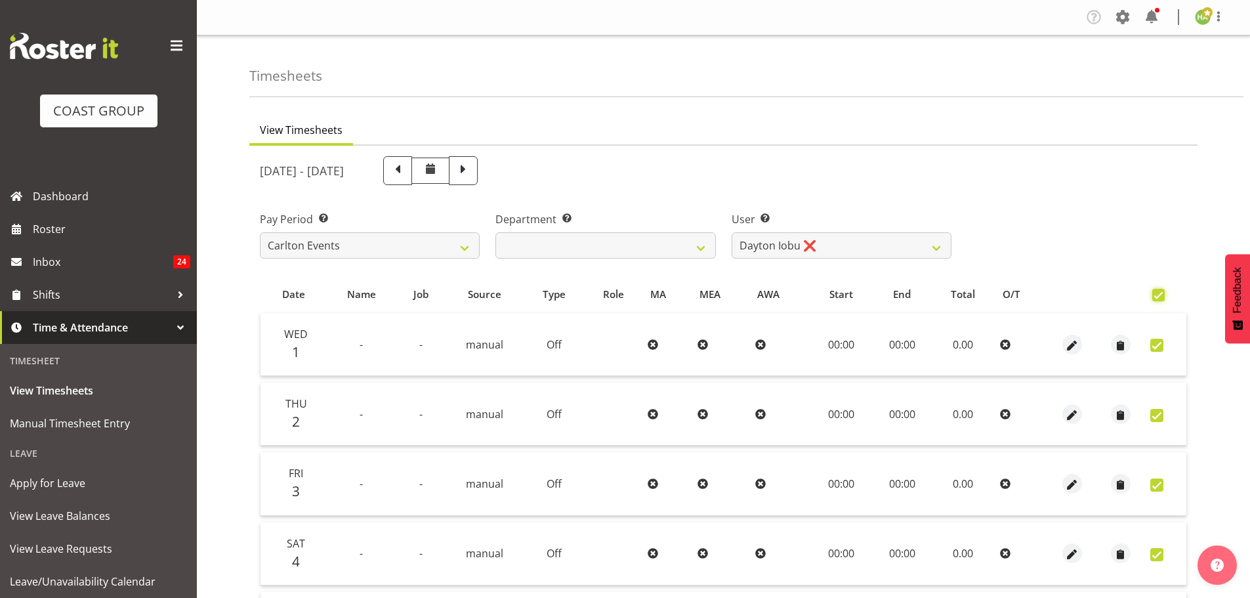
checkbox input "true"
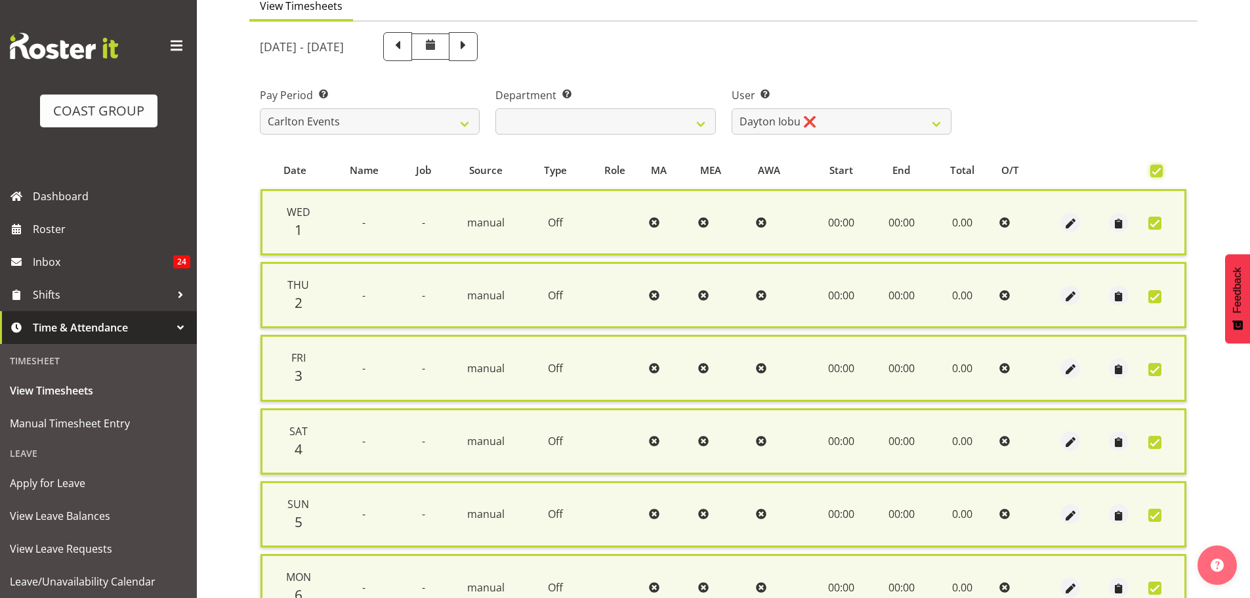
scroll to position [323, 0]
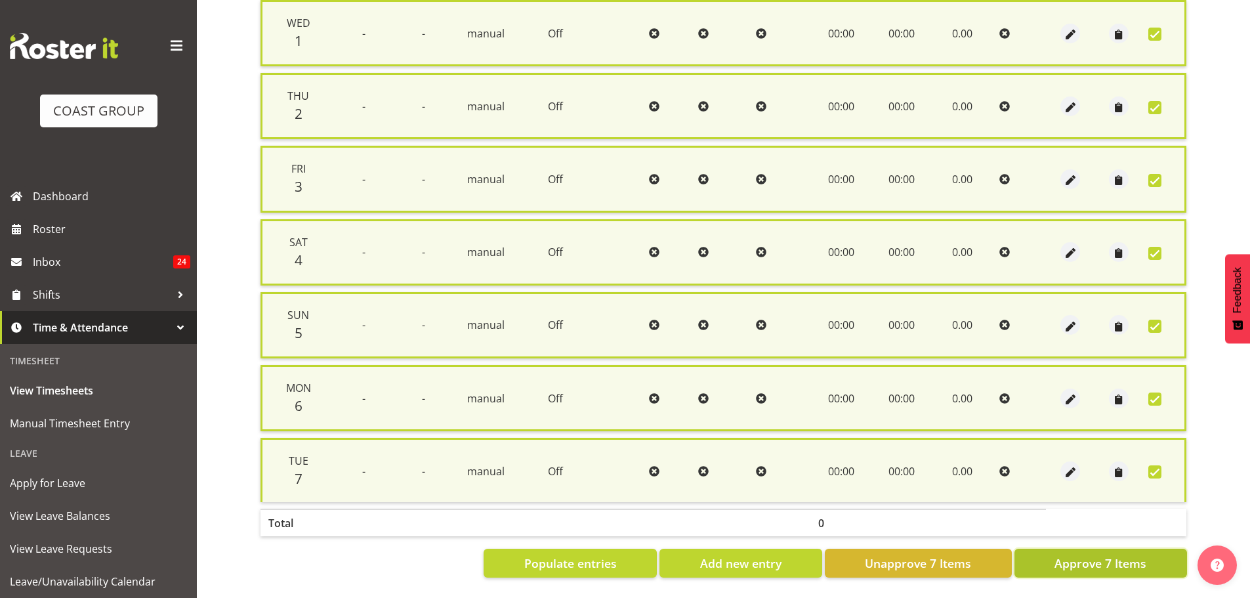
click at [1122, 555] on span "Approve 7 Items" at bounding box center [1101, 563] width 92 height 17
checkbox input "false"
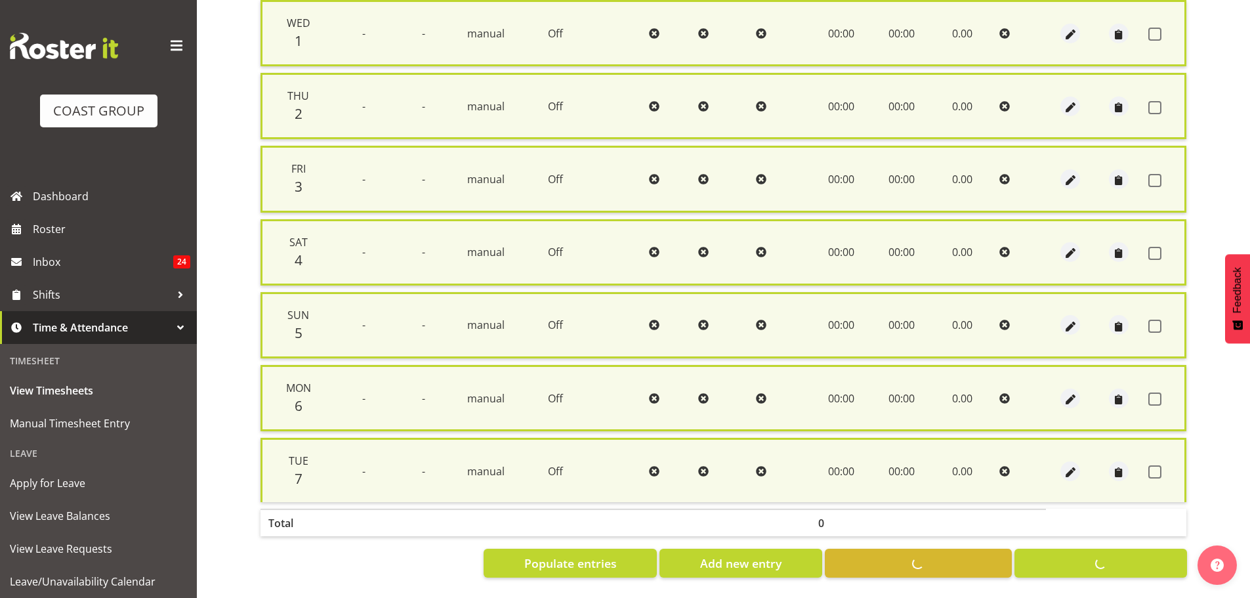
checkbox input "false"
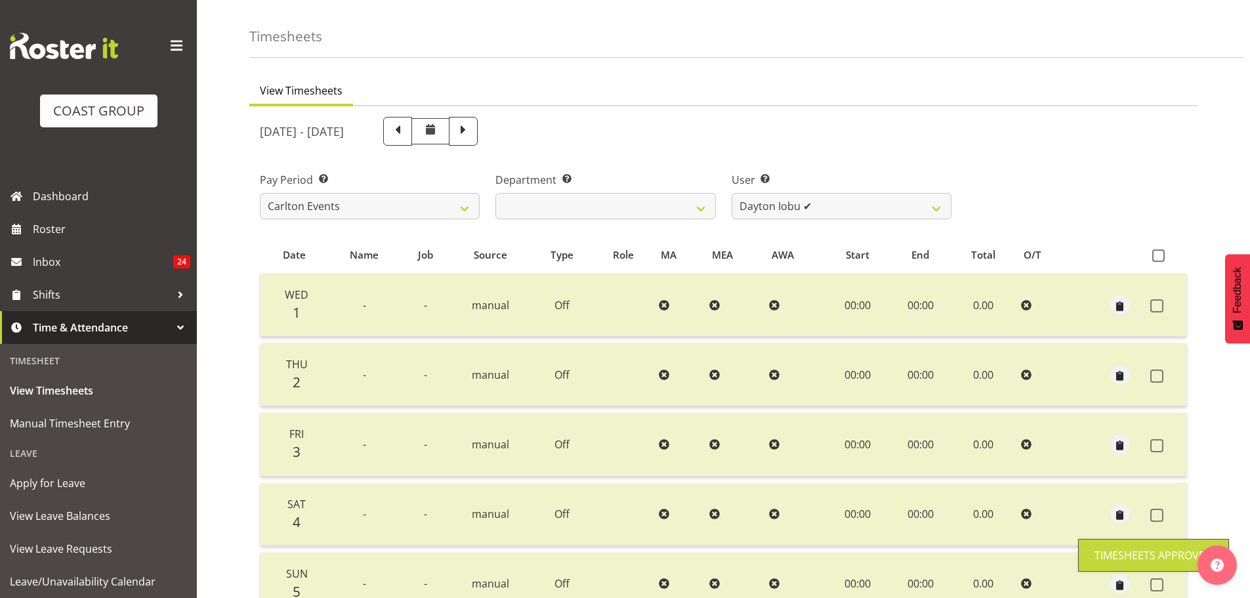
scroll to position [0, 0]
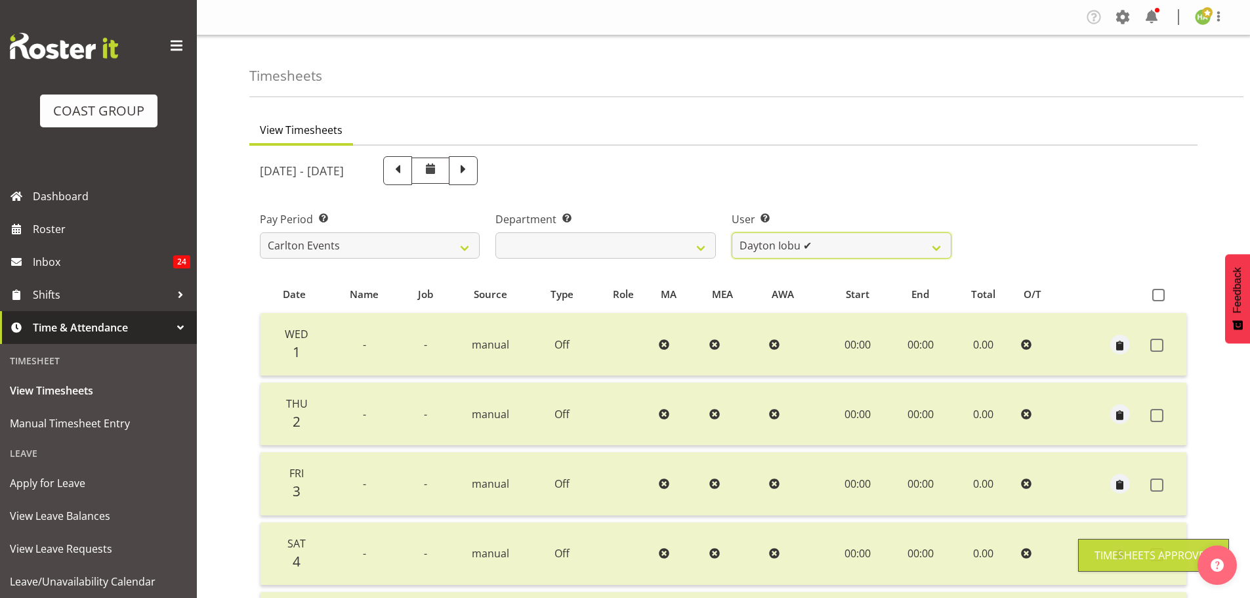
drag, startPoint x: 804, startPoint y: 253, endPoint x: 822, endPoint y: 277, distance: 30.5
click at [805, 252] on select "Antrim Kome ✔ [PERSON_NAME] ✔ Dayton Iobu ✔ Eteuati [PERSON_NAME] ❌ [PERSON_NAM…" at bounding box center [842, 245] width 220 height 26
click at [793, 211] on div "User Select user. Note: This is filtered down by the previous two drop-down ite…" at bounding box center [842, 230] width 236 height 74
drag, startPoint x: 803, startPoint y: 242, endPoint x: 811, endPoint y: 249, distance: 10.2
click at [804, 242] on select "Antrim Kome ✔ [PERSON_NAME] ✔ Dayton Iobu ✔ Eteuati [PERSON_NAME] ❌ [PERSON_NAM…" at bounding box center [842, 245] width 220 height 26
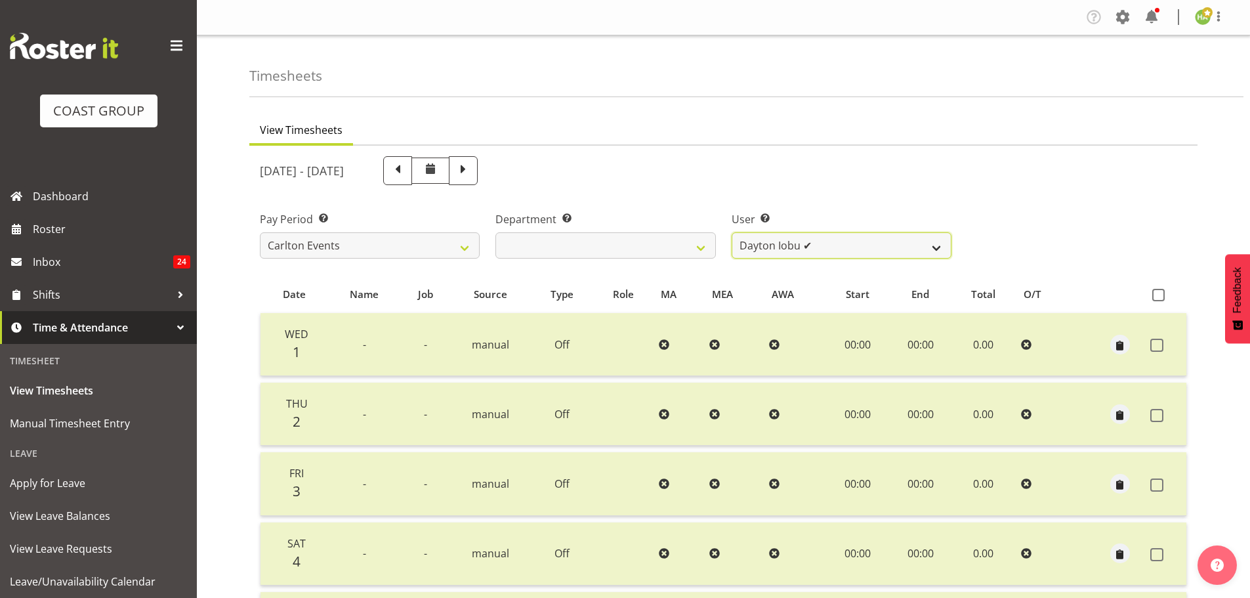
select select "5073"
click at [732, 232] on select "Antrim Kome ✔ [PERSON_NAME] ✔ Dayton Iobu ✔ Eteuati [PERSON_NAME] ❌ [PERSON_NAM…" at bounding box center [842, 245] width 220 height 26
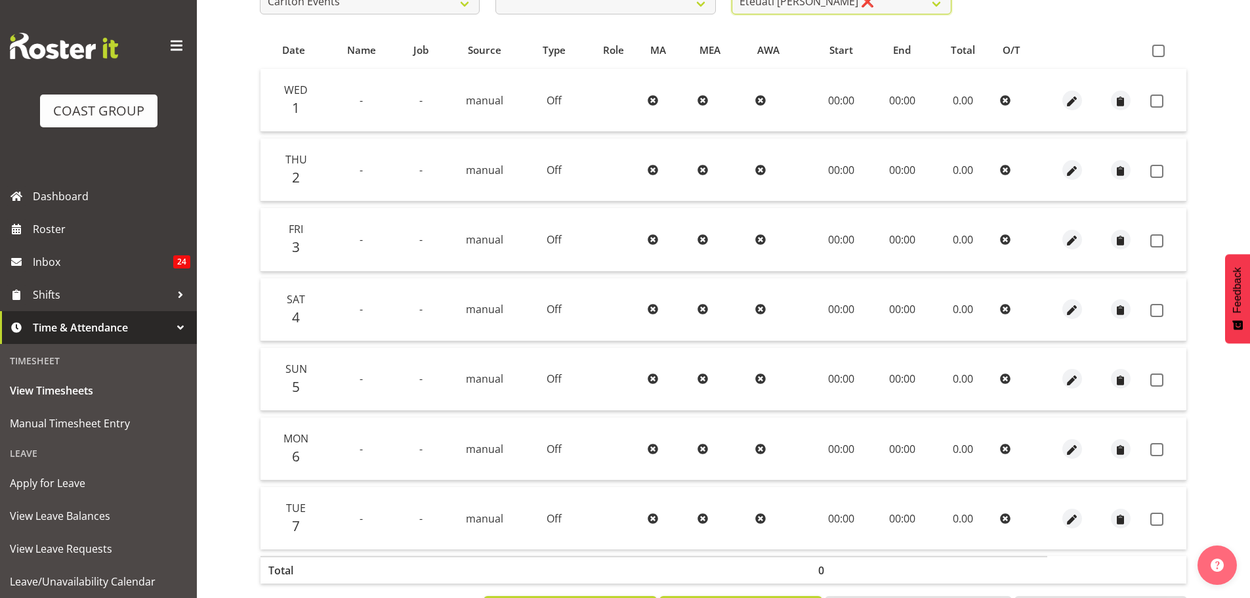
scroll to position [301, 0]
